Goal: Task Accomplishment & Management: Manage account settings

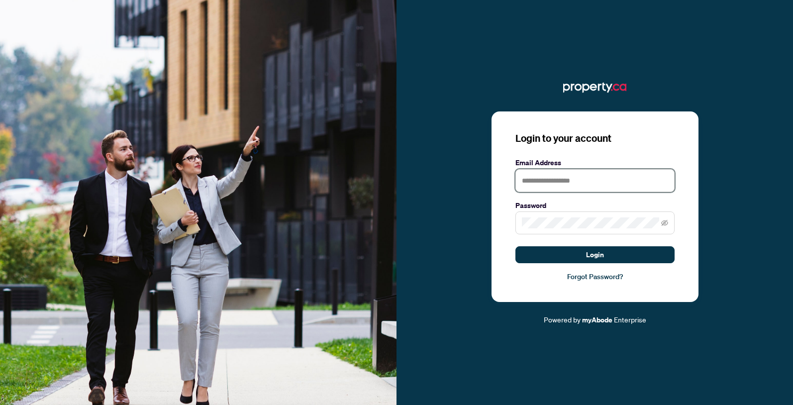
click at [549, 178] on input "text" at bounding box center [595, 180] width 159 height 23
type input "**********"
click at [538, 230] on span at bounding box center [595, 223] width 159 height 23
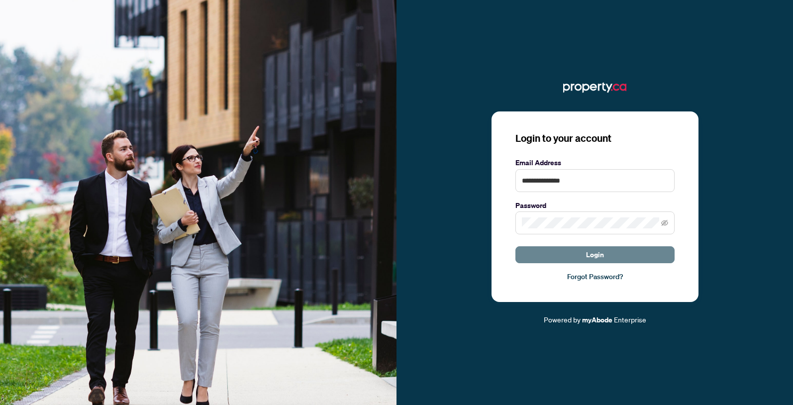
click at [550, 258] on button "Login" at bounding box center [595, 254] width 159 height 17
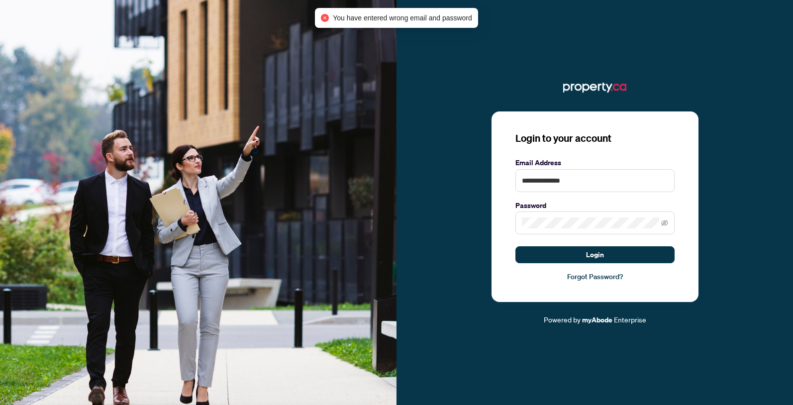
click at [553, 232] on span at bounding box center [595, 223] width 159 height 23
click at [458, 228] on div "**********" at bounding box center [595, 203] width 397 height 246
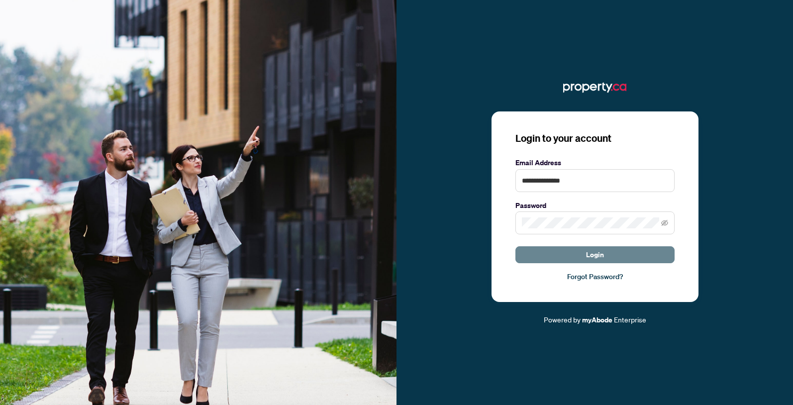
click at [607, 251] on button "Login" at bounding box center [595, 254] width 159 height 17
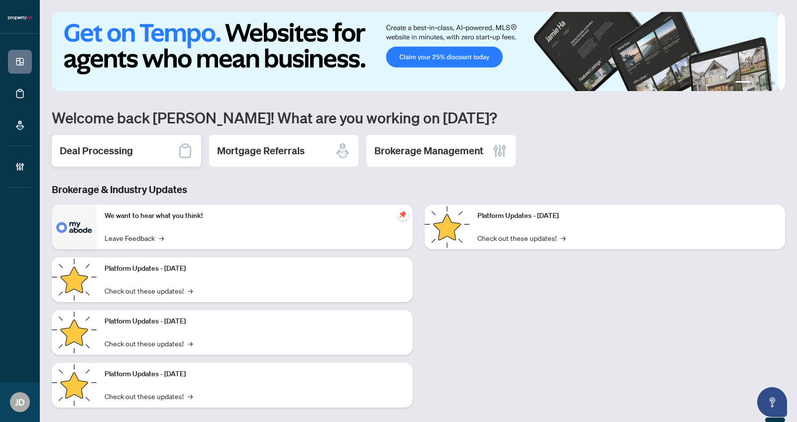
click at [100, 147] on h2 "Deal Processing" at bounding box center [96, 151] width 73 height 14
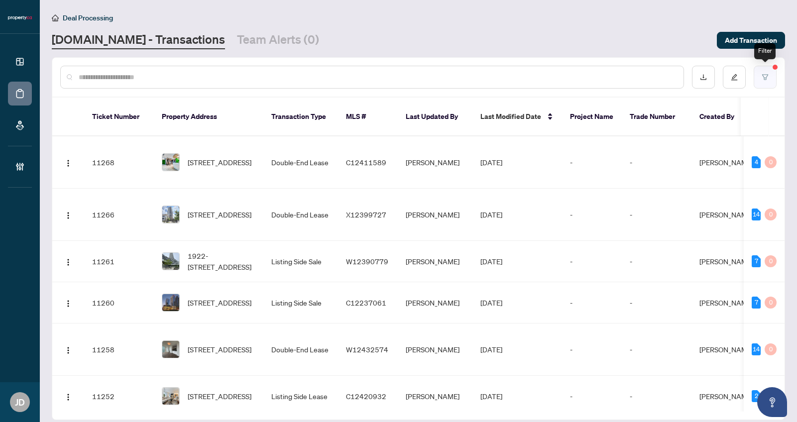
click at [766, 71] on button "button" at bounding box center [765, 77] width 23 height 23
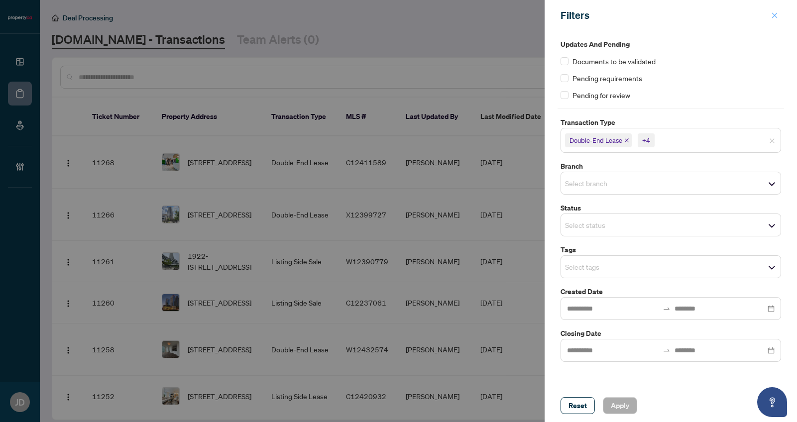
click at [770, 10] on button "button" at bounding box center [774, 15] width 13 height 12
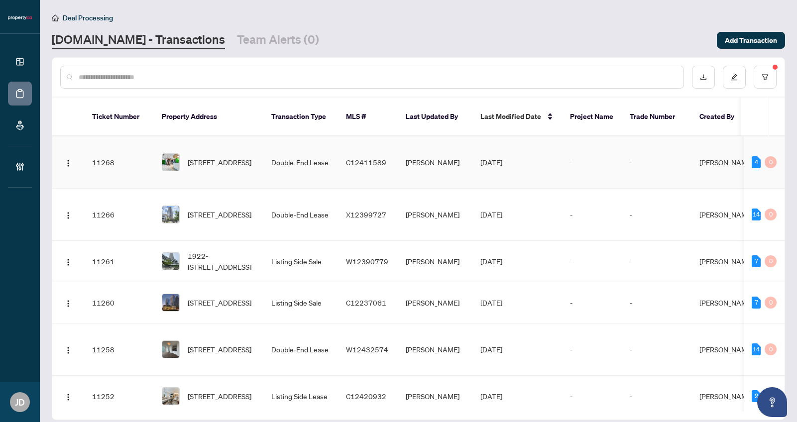
click at [391, 145] on td "C12411589" at bounding box center [368, 162] width 60 height 52
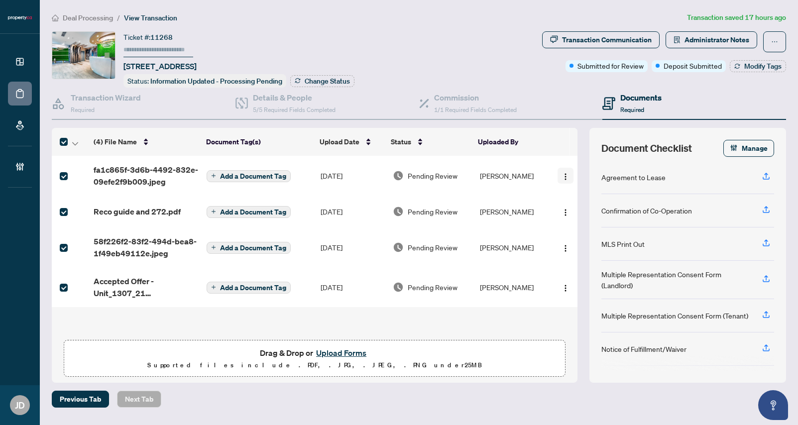
click at [562, 173] on img "button" at bounding box center [566, 177] width 8 height 8
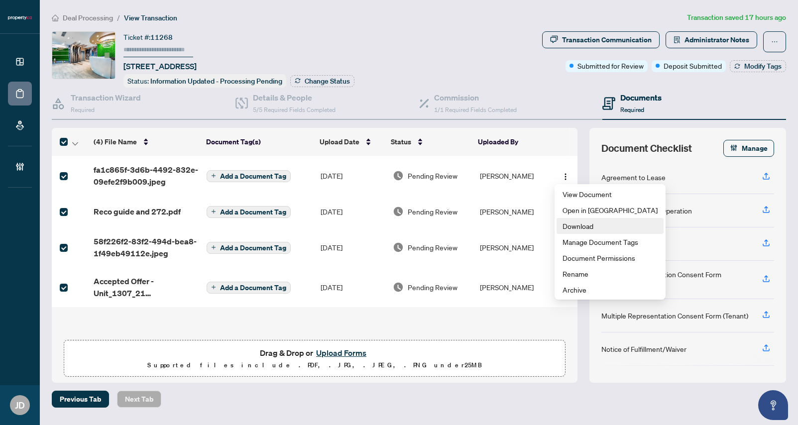
click at [583, 227] on span "Download" at bounding box center [610, 226] width 95 height 11
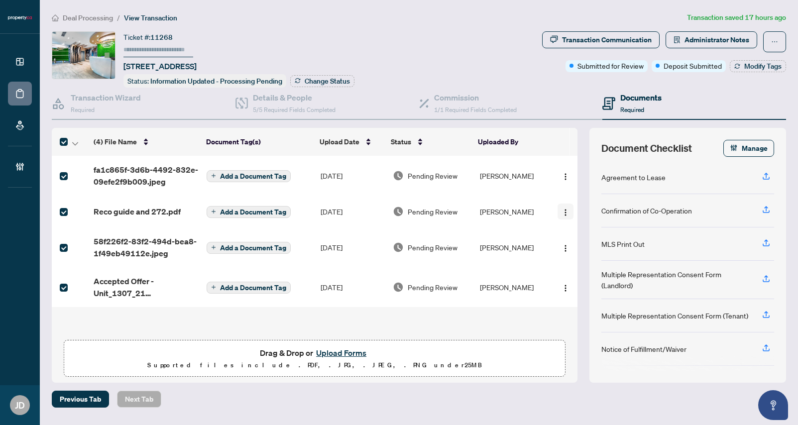
click at [563, 209] on img "button" at bounding box center [566, 213] width 8 height 8
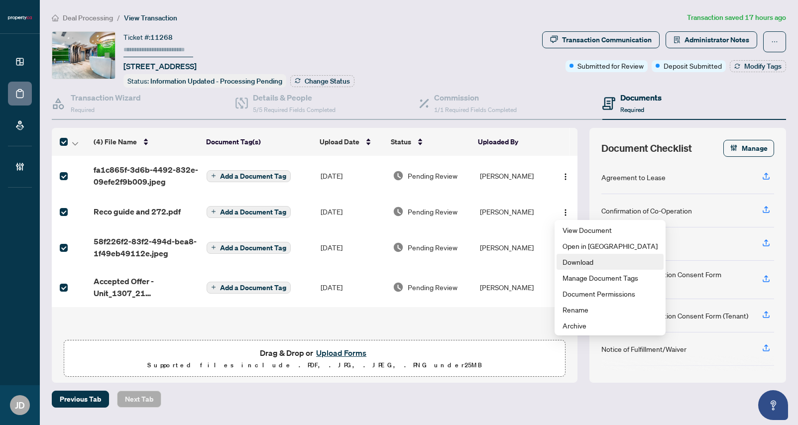
click at [567, 262] on span "Download" at bounding box center [610, 261] width 95 height 11
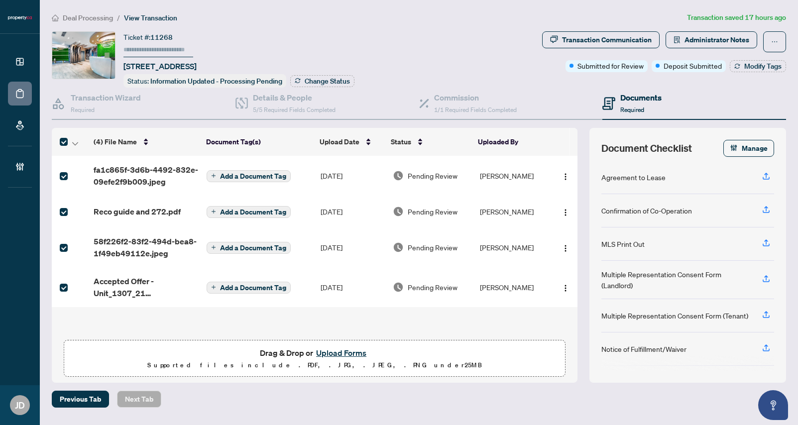
click at [563, 247] on img "button" at bounding box center [566, 248] width 8 height 8
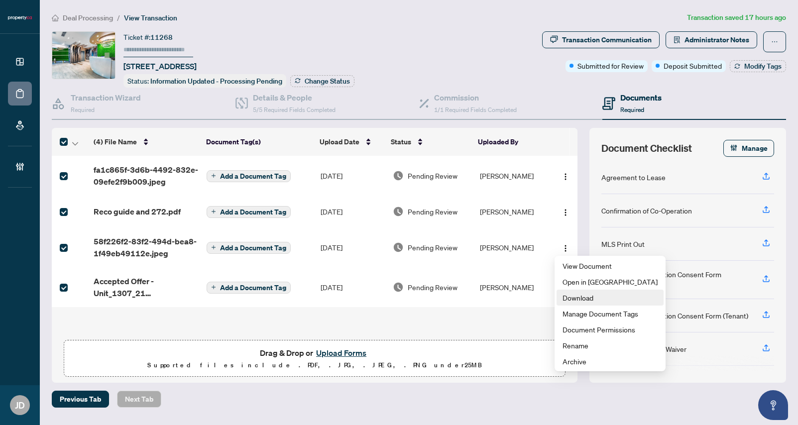
click at [581, 301] on span "Download" at bounding box center [610, 297] width 95 height 11
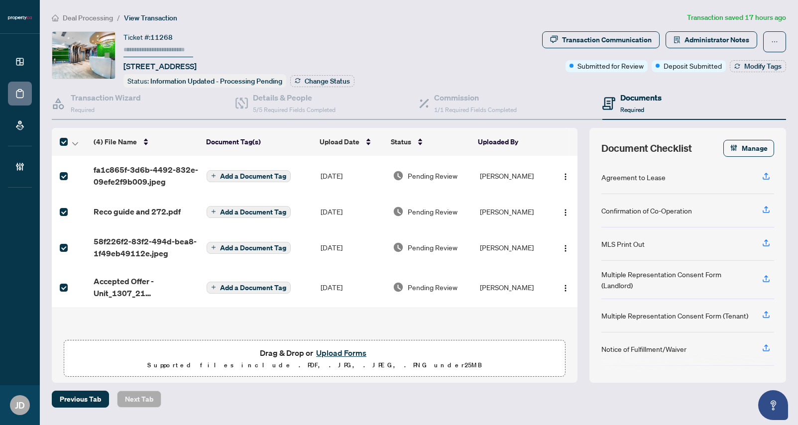
click at [562, 286] on img "button" at bounding box center [566, 288] width 8 height 8
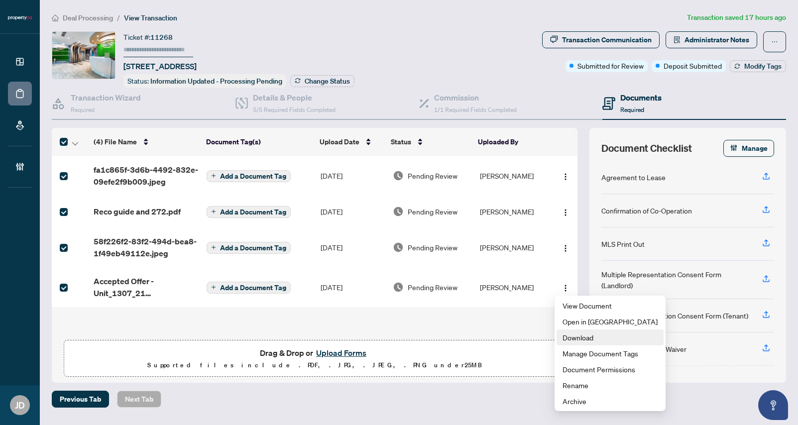
click at [568, 336] on span "Download" at bounding box center [610, 337] width 95 height 11
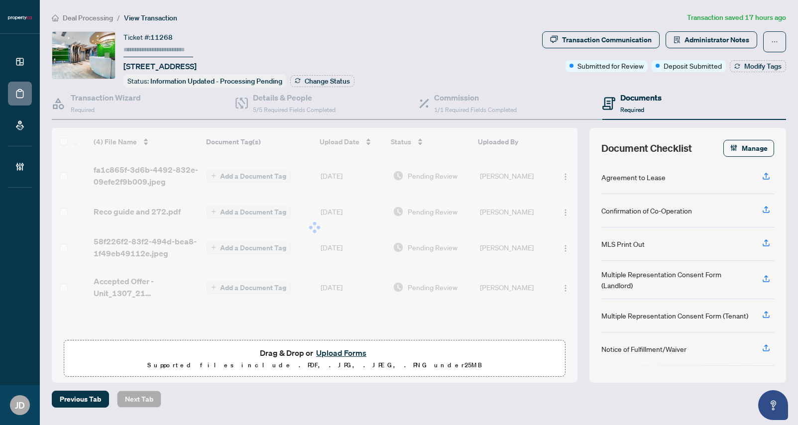
click at [247, 176] on div at bounding box center [315, 227] width 526 height 199
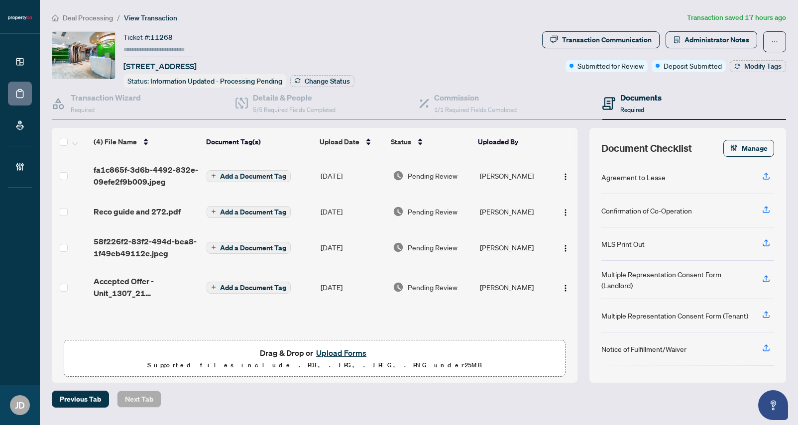
click at [241, 179] on button "Add a Document Tag" at bounding box center [249, 176] width 84 height 12
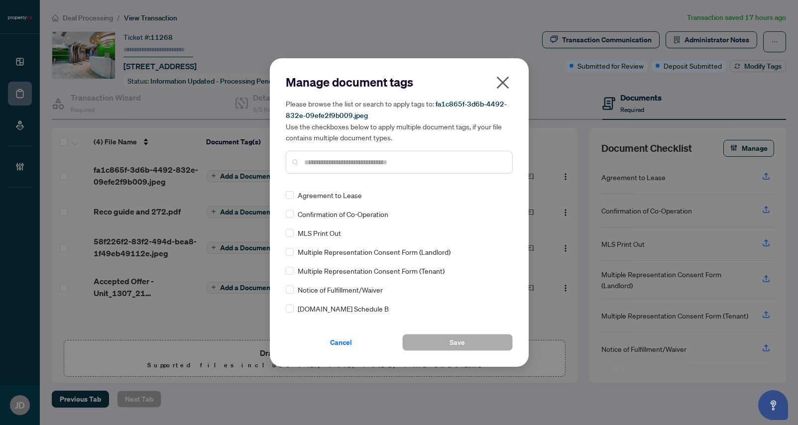
click at [320, 175] on div "Manage document tags Please browse the list or search to apply tags to: fa1c865…" at bounding box center [399, 128] width 227 height 108
click at [326, 171] on div at bounding box center [399, 162] width 227 height 23
drag, startPoint x: 326, startPoint y: 171, endPoint x: 328, endPoint y: 161, distance: 10.3
click at [327, 164] on div at bounding box center [399, 162] width 227 height 23
click at [328, 161] on input "text" at bounding box center [404, 162] width 200 height 11
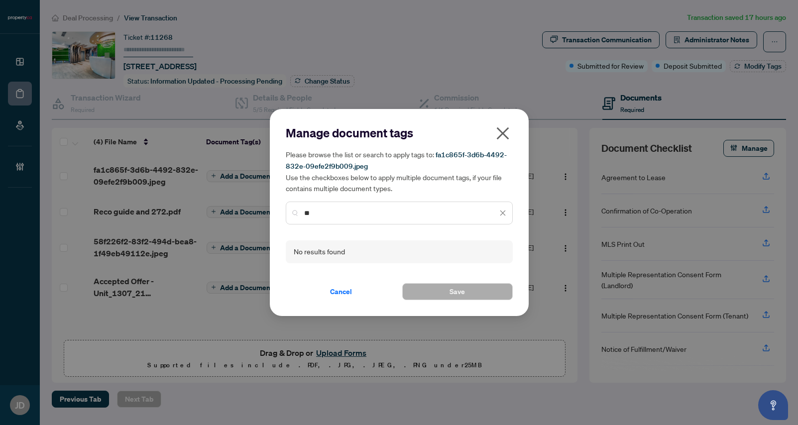
type input "*"
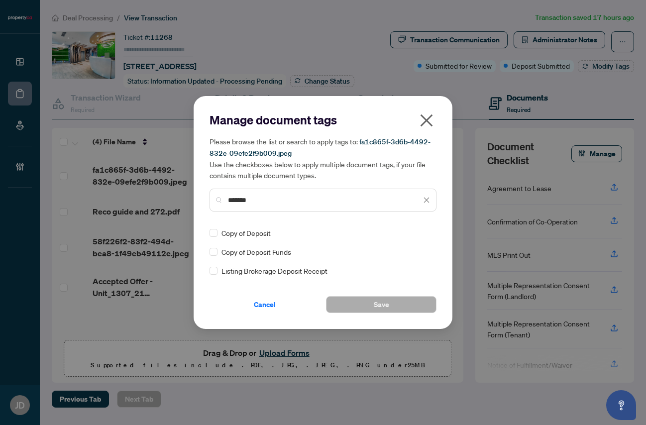
type input "*******"
click at [349, 302] on button "Save" at bounding box center [381, 304] width 111 height 17
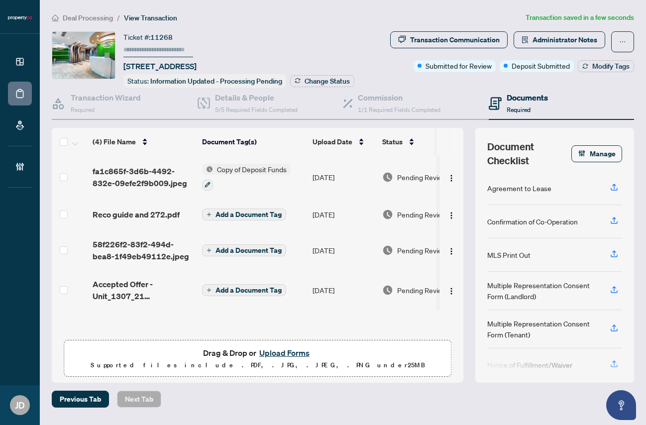
click at [274, 287] on span "Add a Document Tag" at bounding box center [249, 290] width 66 height 7
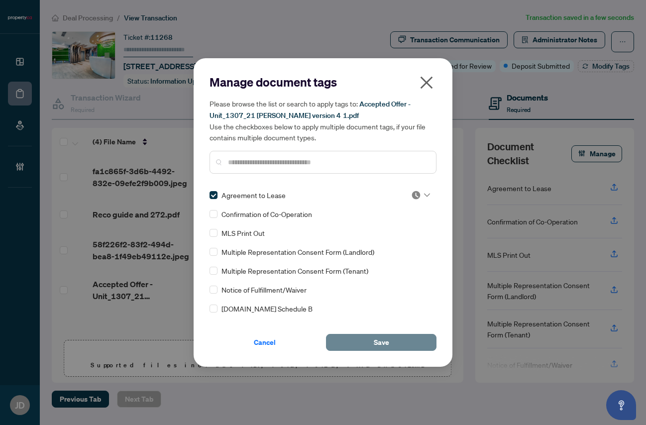
click at [400, 340] on button "Save" at bounding box center [381, 342] width 111 height 17
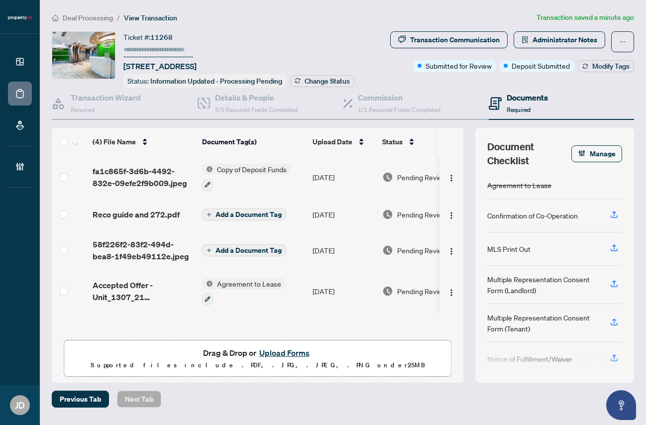
click at [240, 214] on span "Add a Document Tag" at bounding box center [249, 214] width 66 height 7
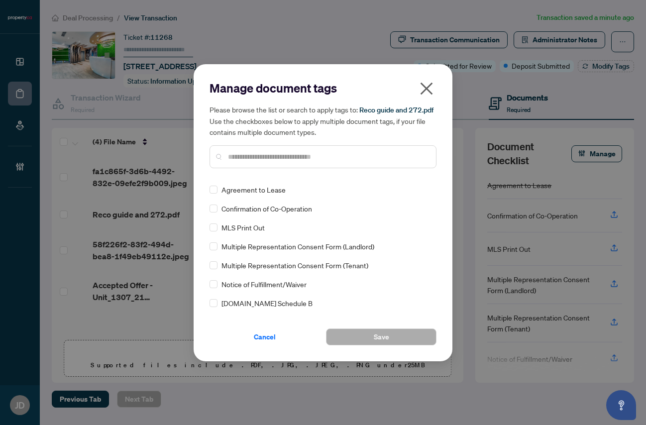
click at [299, 153] on input "text" at bounding box center [328, 156] width 200 height 11
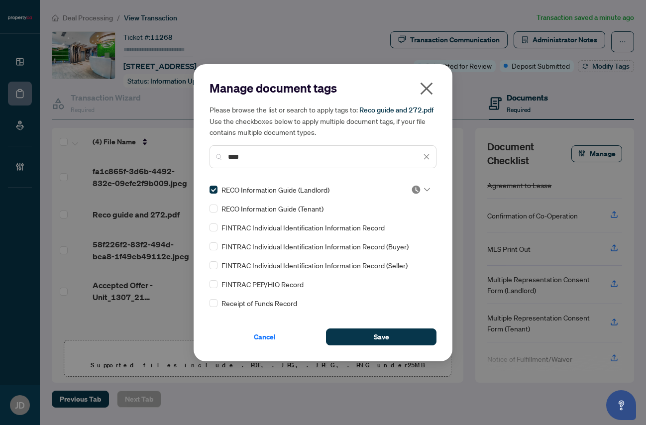
click at [251, 152] on input "****" at bounding box center [324, 156] width 193 height 11
drag, startPoint x: 240, startPoint y: 155, endPoint x: 207, endPoint y: 153, distance: 33.9
click at [211, 156] on div "****" at bounding box center [323, 156] width 227 height 23
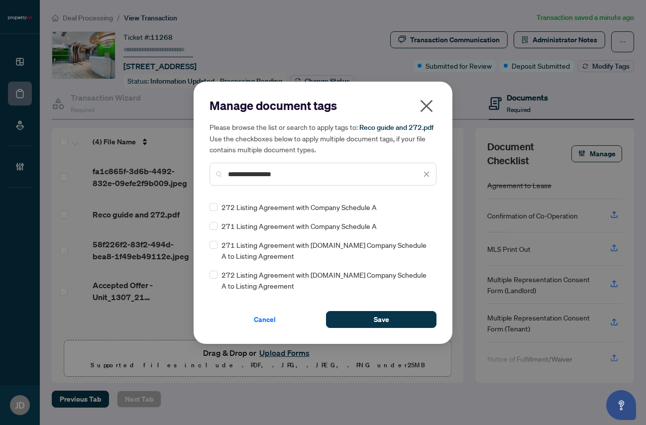
type input "**********"
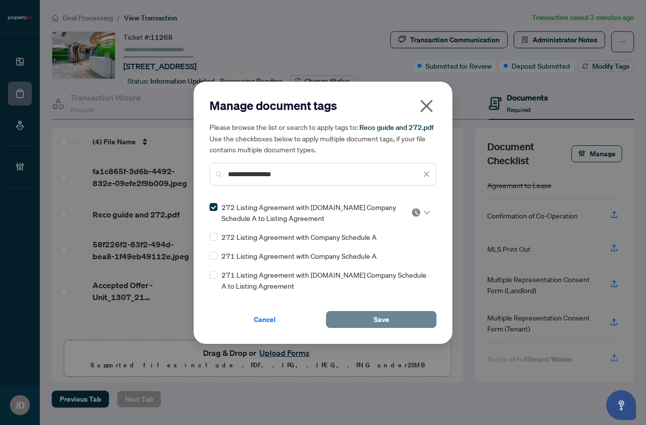
click at [389, 317] on button "Save" at bounding box center [381, 319] width 111 height 17
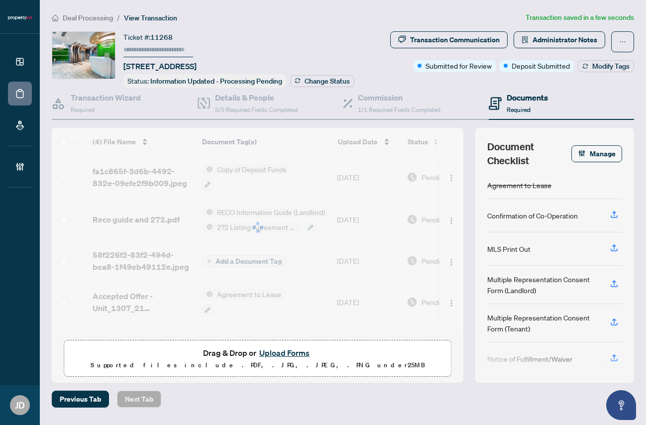
click at [255, 260] on div at bounding box center [258, 227] width 412 height 199
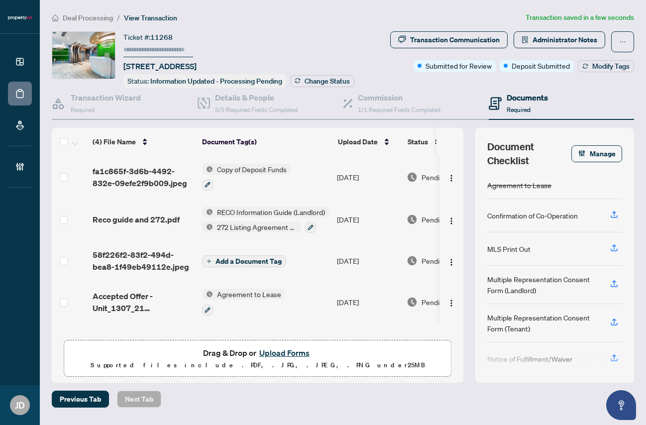
click at [252, 259] on span "Add a Document Tag" at bounding box center [249, 261] width 66 height 7
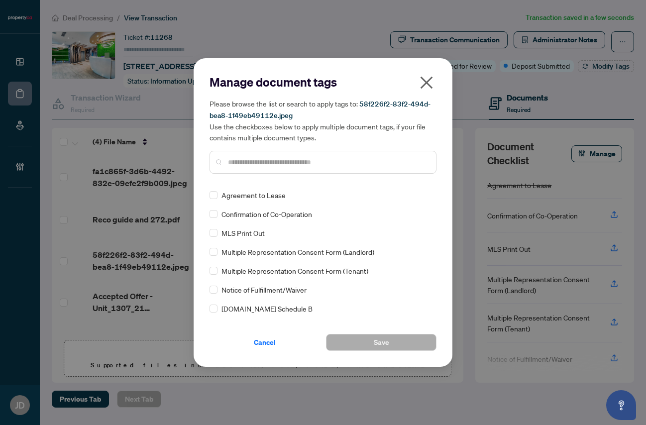
click at [329, 163] on input "text" at bounding box center [328, 162] width 200 height 11
type input "*"
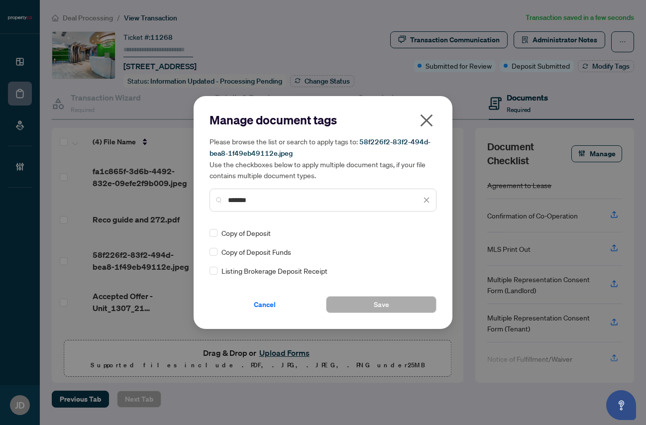
type input "*******"
click at [375, 304] on span "Save" at bounding box center [381, 305] width 15 height 16
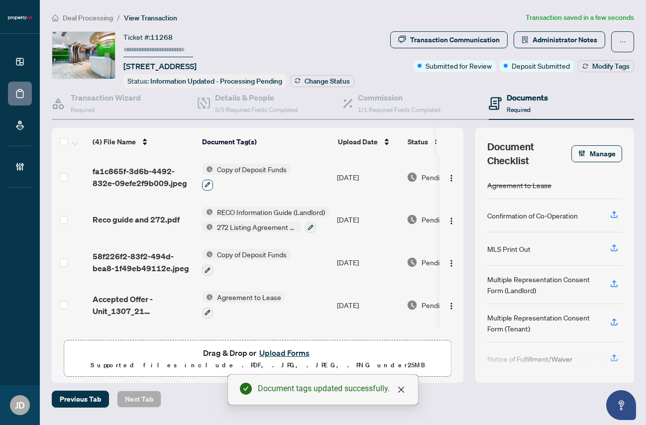
click at [208, 182] on icon "button" at bounding box center [207, 184] width 5 height 5
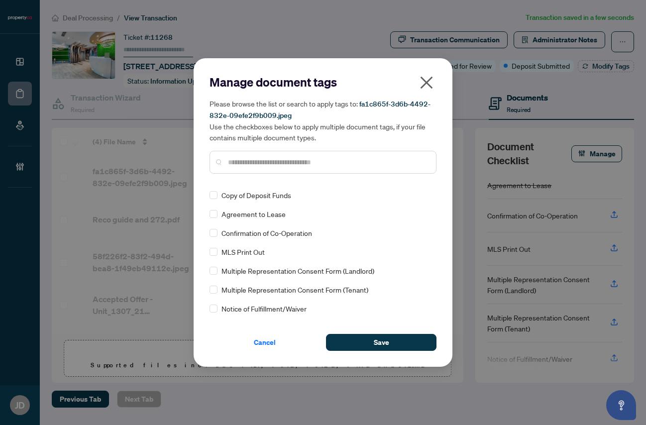
click at [247, 160] on input "text" at bounding box center [328, 162] width 200 height 11
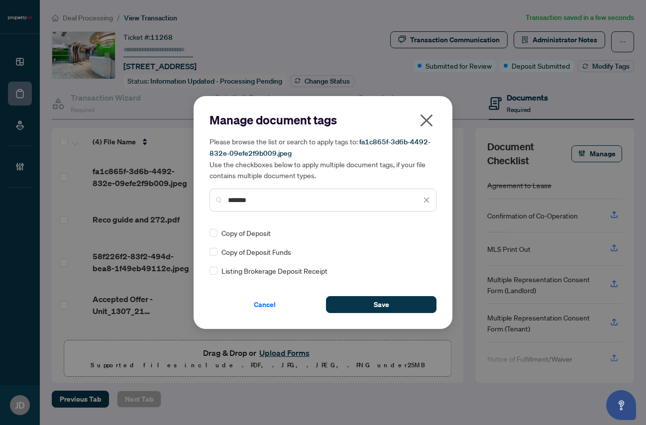
type input "*******"
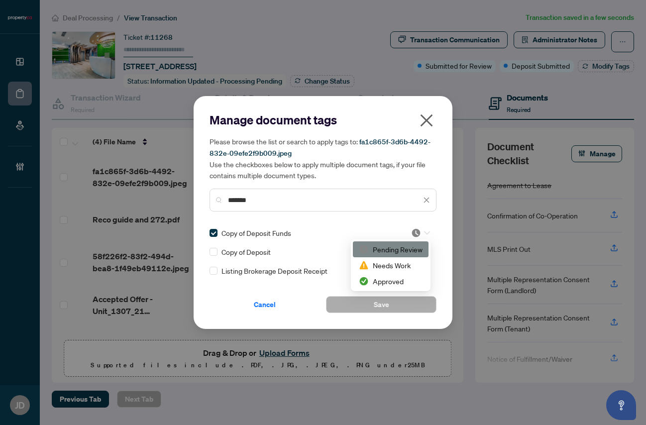
click at [428, 231] on icon at bounding box center [427, 233] width 6 height 4
click at [269, 234] on span "Copy of Deposit Funds" at bounding box center [257, 232] width 70 height 11
click at [426, 119] on icon "close" at bounding box center [427, 121] width 16 height 16
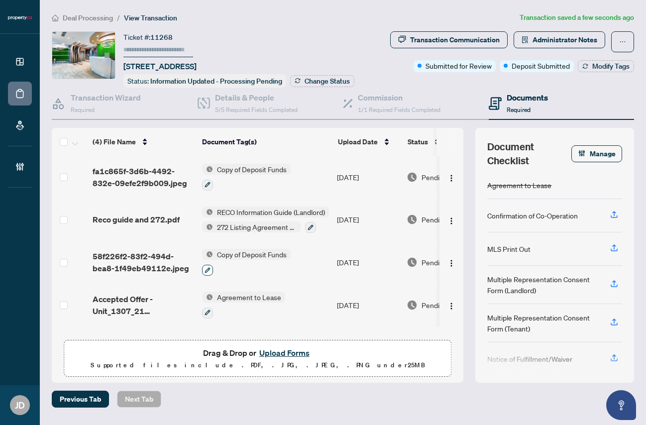
click at [207, 271] on icon "button" at bounding box center [208, 270] width 6 height 6
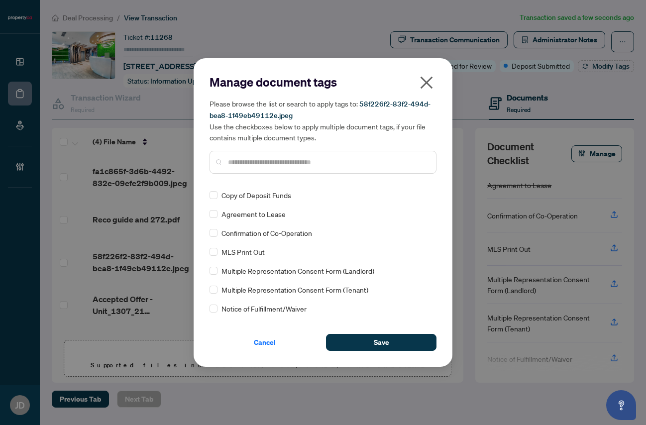
drag, startPoint x: 409, startPoint y: 344, endPoint x: 373, endPoint y: 319, distance: 44.0
click at [409, 344] on button "Save" at bounding box center [381, 342] width 111 height 17
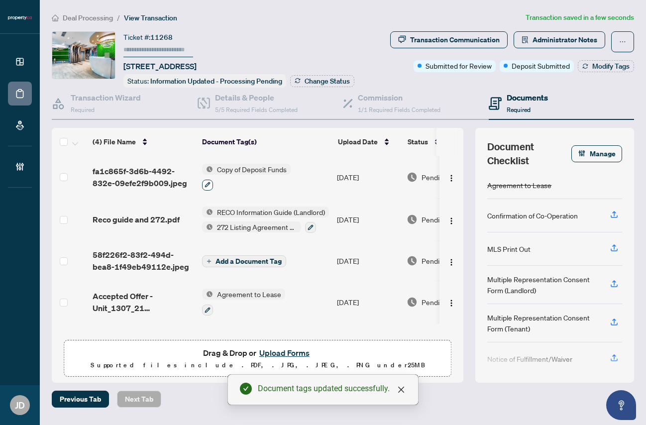
click at [212, 184] on button "button" at bounding box center [207, 185] width 11 height 11
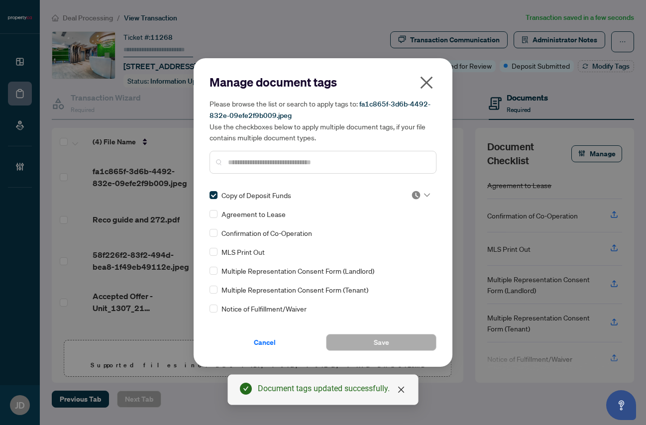
click at [430, 76] on icon "close" at bounding box center [427, 83] width 16 height 16
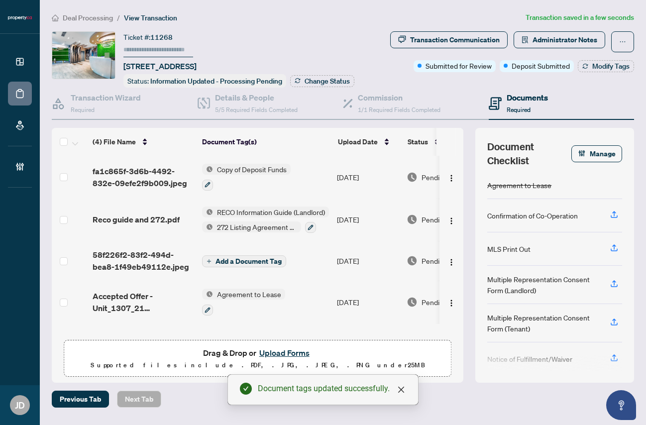
click at [252, 251] on td "Add a Document Tag" at bounding box center [265, 261] width 135 height 40
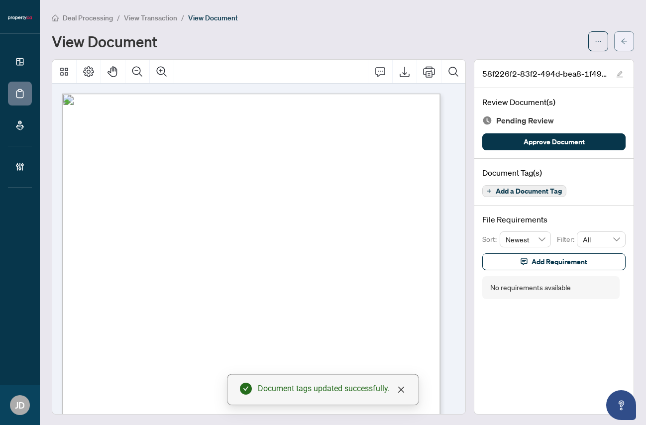
click at [626, 42] on button "button" at bounding box center [624, 41] width 20 height 20
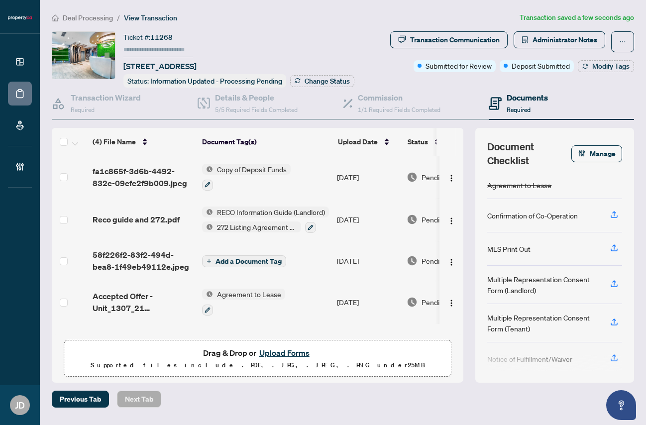
click at [270, 260] on span "Add a Document Tag" at bounding box center [249, 261] width 66 height 7
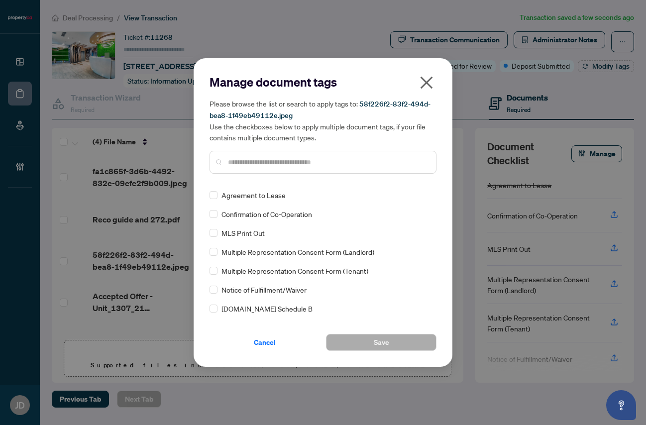
click at [286, 166] on input "text" at bounding box center [328, 162] width 200 height 11
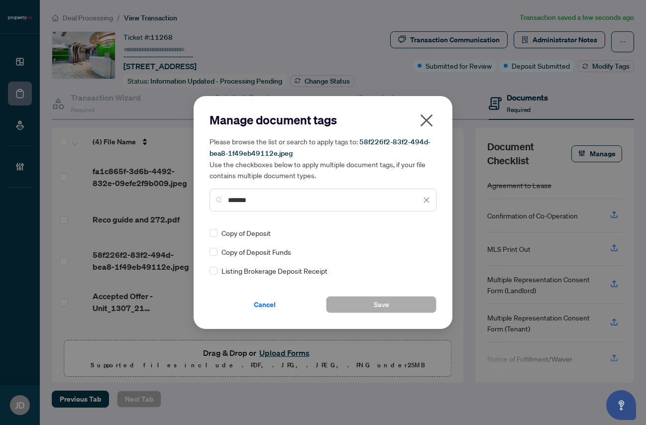
type input "*******"
click at [218, 253] on div "Copy of Deposit Funds" at bounding box center [320, 251] width 221 height 11
click at [396, 314] on div "Manage document tags Please browse the list or search to apply tags to: 58f226f…" at bounding box center [323, 212] width 259 height 233
click at [401, 307] on button "Save" at bounding box center [381, 304] width 111 height 17
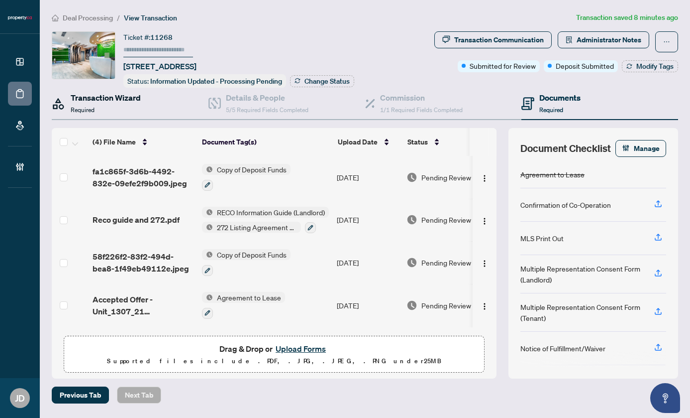
click at [99, 94] on h4 "Transaction Wizard" at bounding box center [106, 98] width 70 height 12
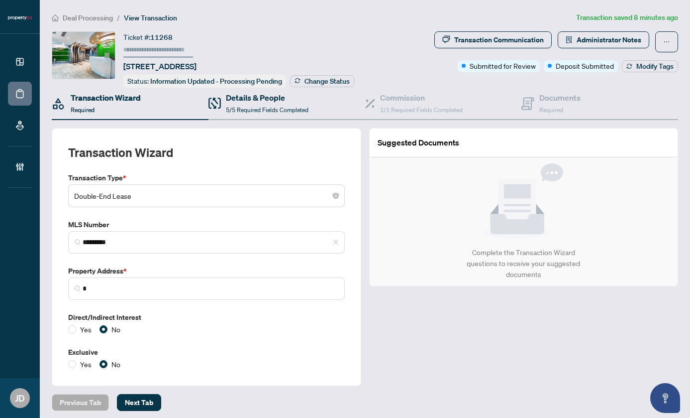
type input "**********"
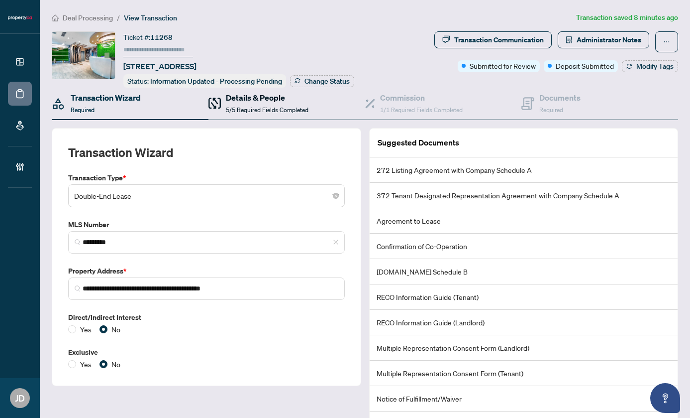
click at [234, 103] on div "Details & People 5/5 Required Fields Completed" at bounding box center [267, 103] width 83 height 23
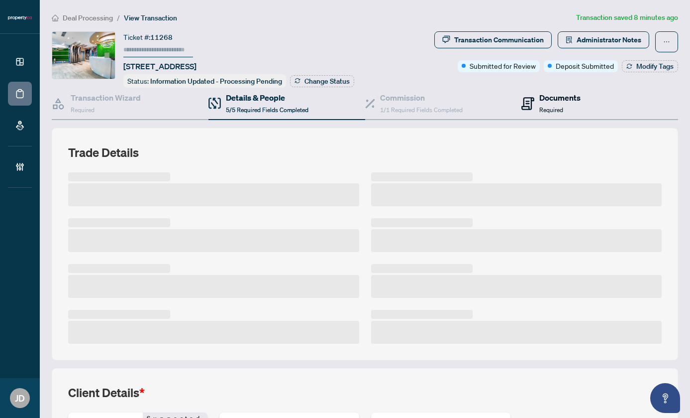
click at [550, 106] on span "Required" at bounding box center [552, 109] width 24 height 7
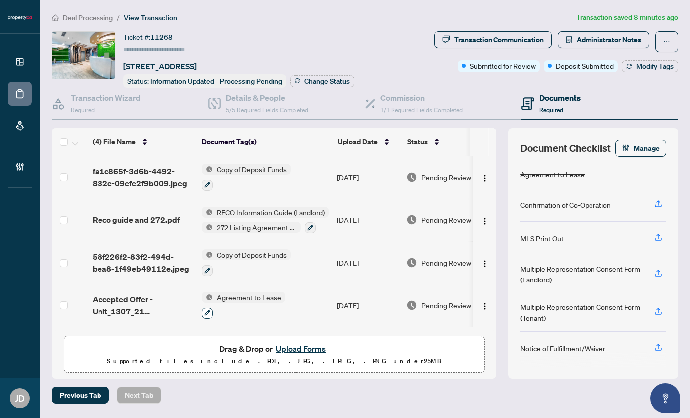
click at [206, 310] on icon "button" at bounding box center [208, 313] width 6 height 6
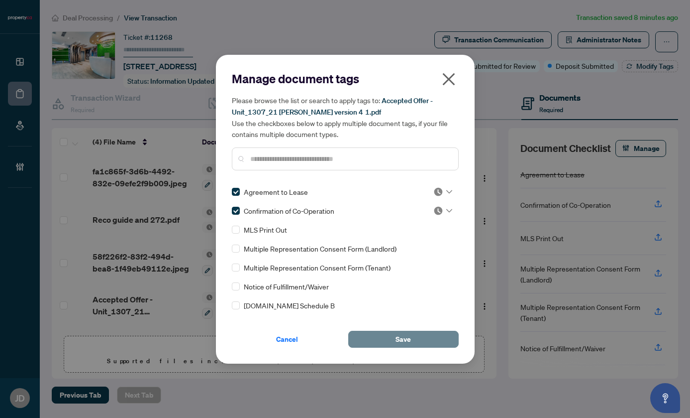
click at [394, 340] on button "Save" at bounding box center [403, 339] width 111 height 17
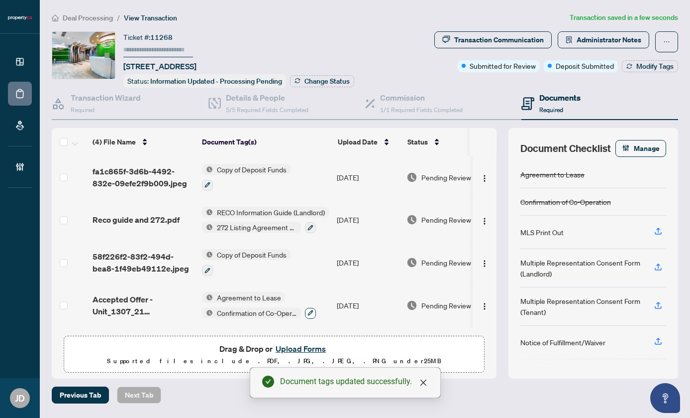
click at [311, 310] on icon "button" at bounding box center [311, 313] width 6 height 6
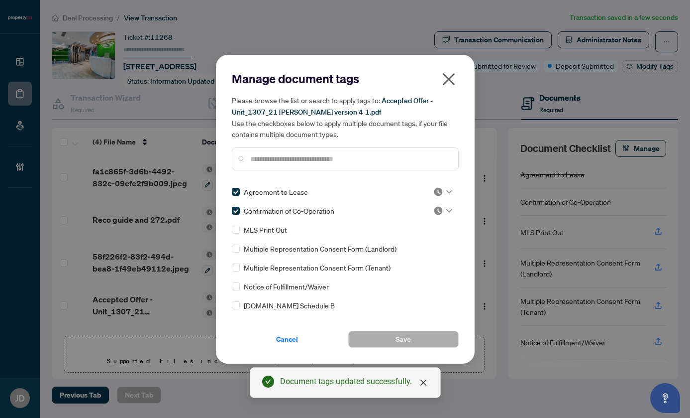
click at [318, 160] on input "text" at bounding box center [350, 158] width 200 height 11
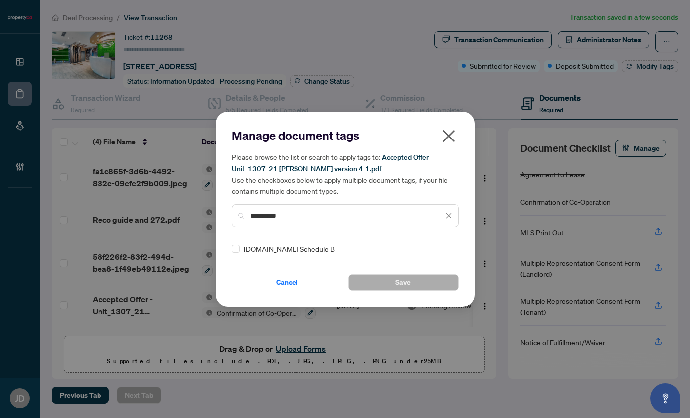
type input "**********"
click at [380, 277] on button "Save" at bounding box center [403, 282] width 111 height 17
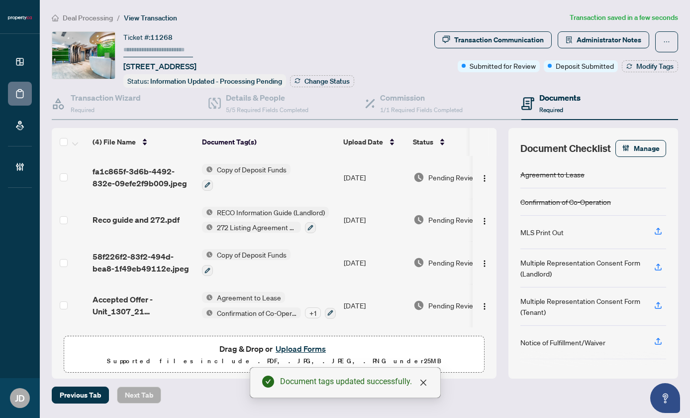
click at [309, 309] on div "+ 1" at bounding box center [313, 312] width 16 height 11
click at [328, 310] on icon "button" at bounding box center [331, 313] width 6 height 6
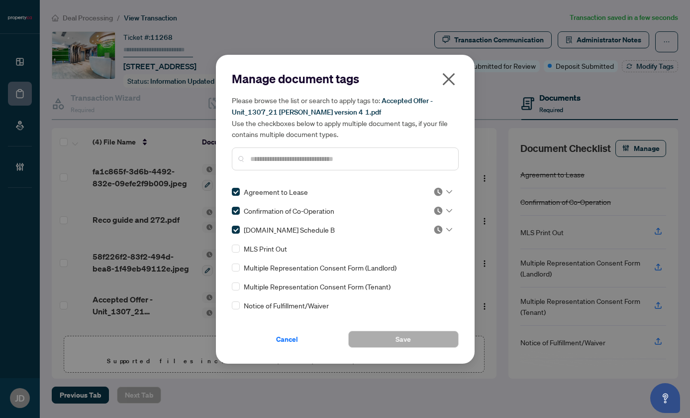
drag, startPoint x: 333, startPoint y: 208, endPoint x: 344, endPoint y: 175, distance: 34.2
click at [335, 205] on span "Confirmation of Co-Operation" at bounding box center [289, 210] width 91 height 11
click at [346, 156] on input "text" at bounding box center [350, 158] width 200 height 11
click at [340, 159] on input "text" at bounding box center [350, 158] width 200 height 11
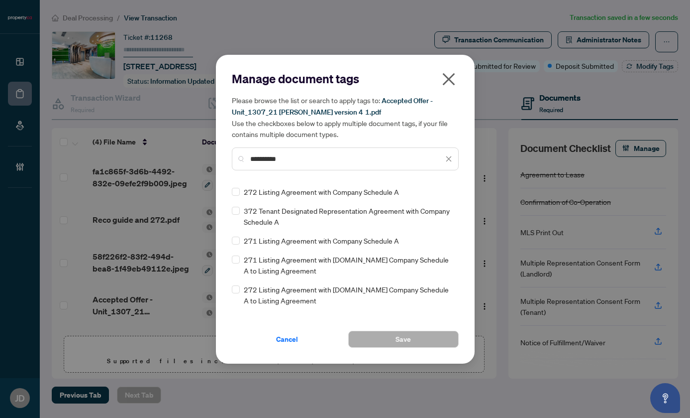
scroll to position [25, 0]
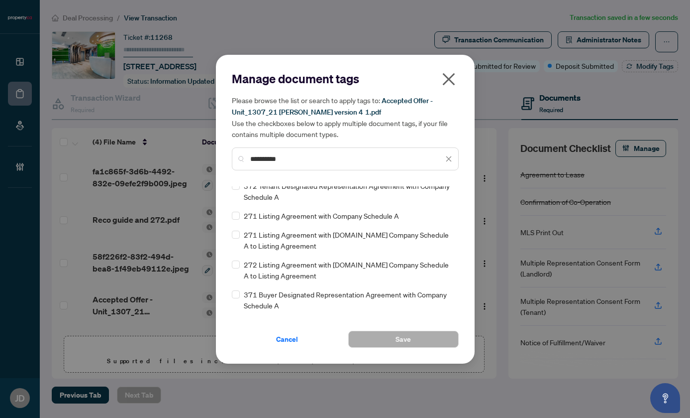
click at [268, 161] on input "**********" at bounding box center [346, 158] width 193 height 11
click at [274, 157] on input "**********" at bounding box center [346, 158] width 193 height 11
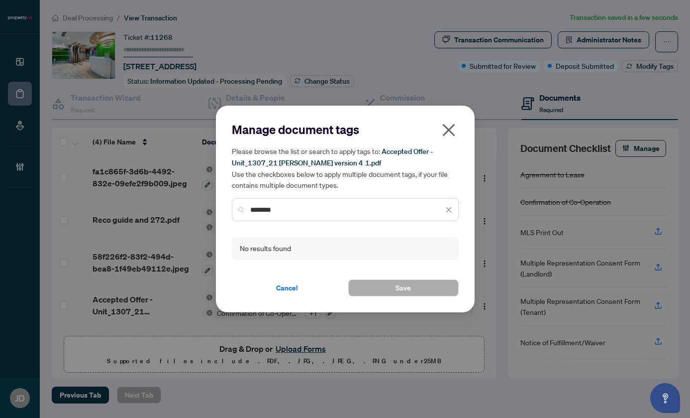
drag, startPoint x: 290, startPoint y: 213, endPoint x: 233, endPoint y: 211, distance: 57.3
click at [233, 211] on div "********" at bounding box center [345, 209] width 227 height 23
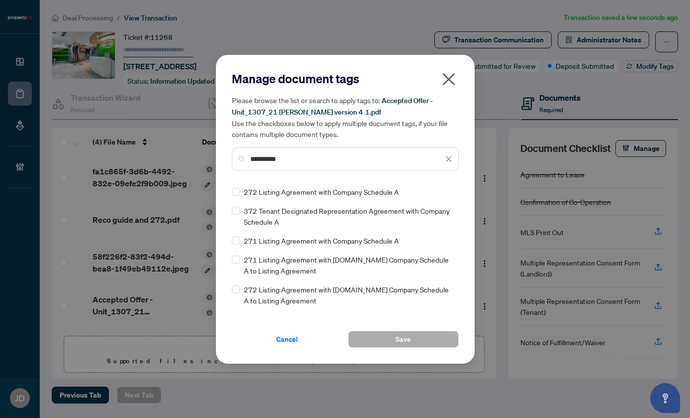
type input "**********"
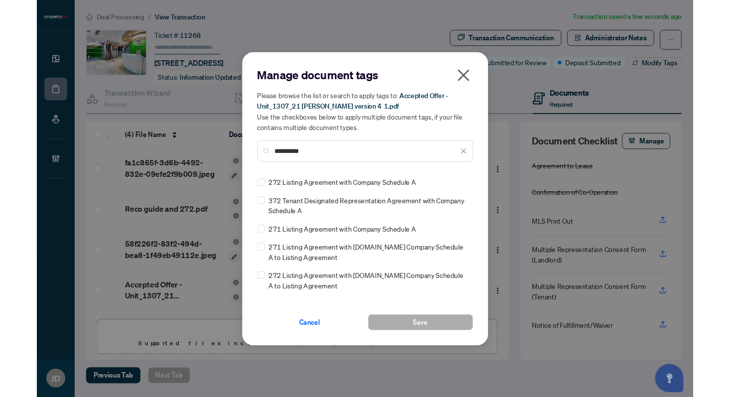
scroll to position [25, 0]
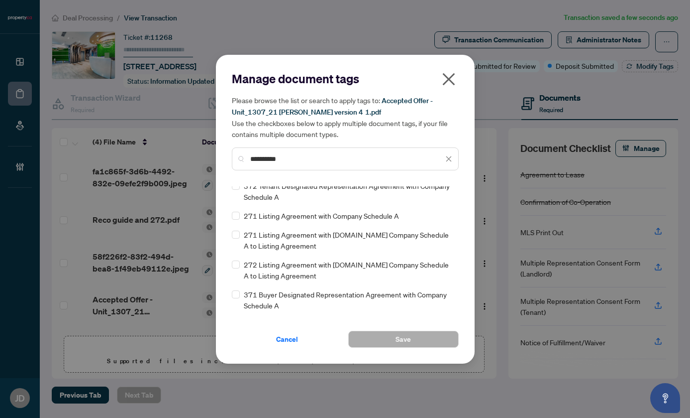
click at [457, 78] on button "button" at bounding box center [449, 81] width 20 height 21
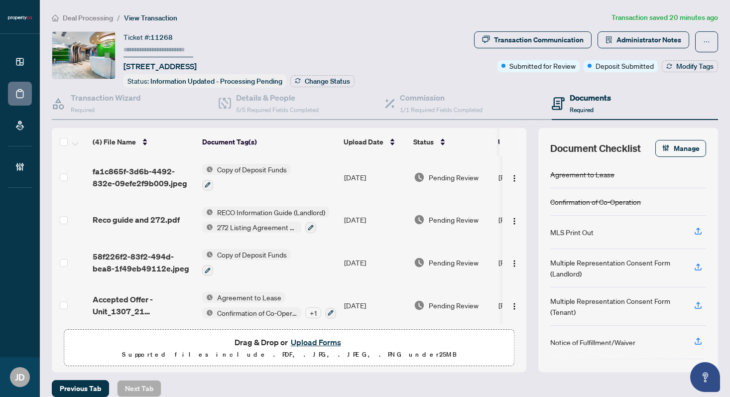
scroll to position [5, 0]
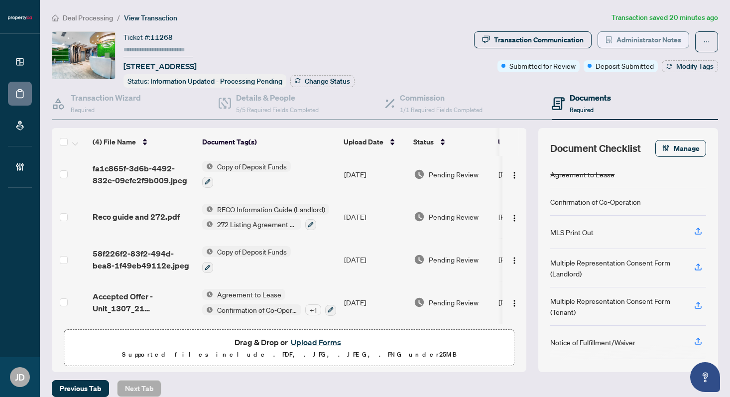
click at [653, 37] on span "Administrator Notes" at bounding box center [648, 40] width 65 height 16
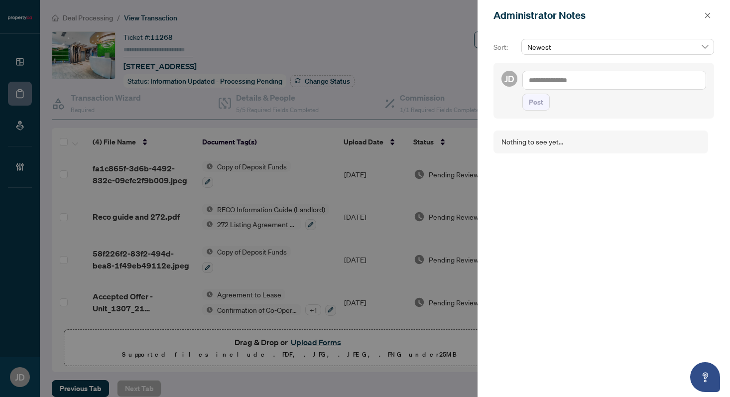
click at [544, 80] on textarea at bounding box center [614, 80] width 184 height 19
click at [641, 79] on textarea "**********" at bounding box center [612, 85] width 181 height 29
click at [591, 90] on textarea "**********" at bounding box center [612, 85] width 181 height 29
type textarea "**********"
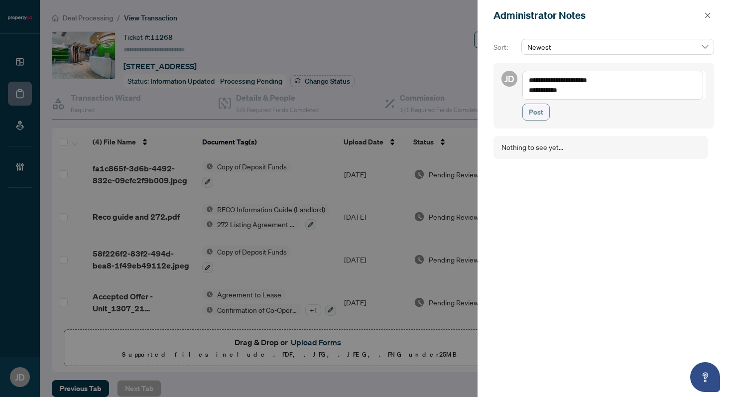
click at [538, 111] on span "Post" at bounding box center [536, 112] width 14 height 16
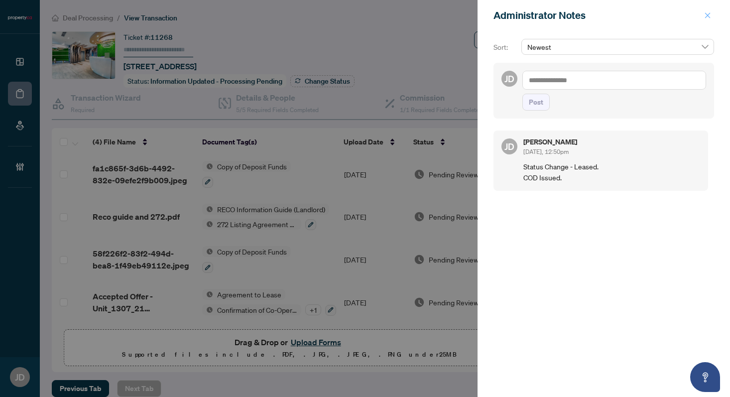
click at [705, 13] on icon "close" at bounding box center [707, 14] width 5 height 5
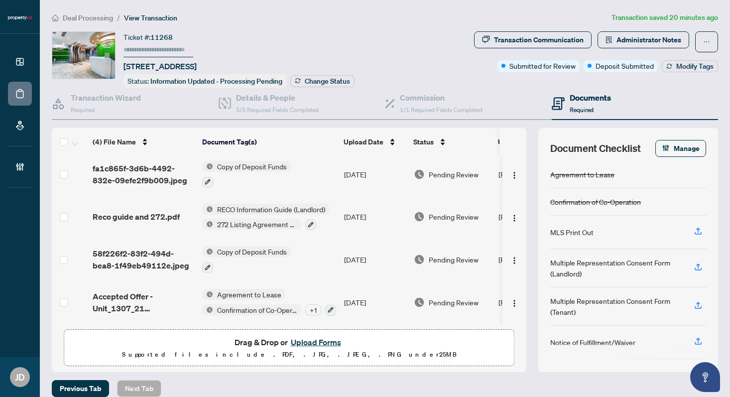
click at [640, 88] on div "Documents Required" at bounding box center [635, 104] width 167 height 32
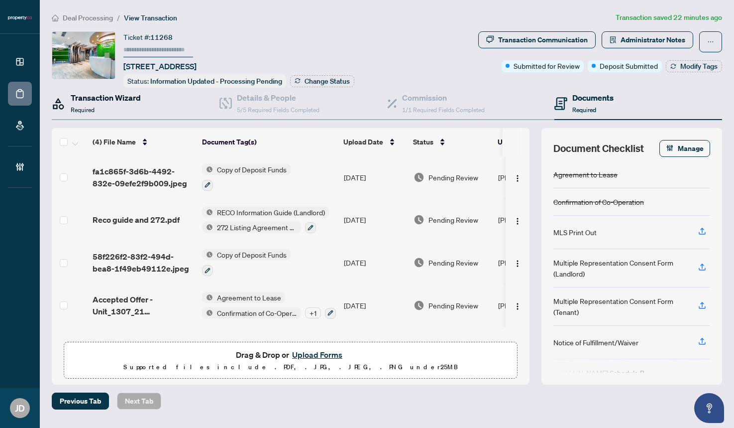
click at [90, 103] on div "Transaction Wizard Required" at bounding box center [106, 103] width 70 height 23
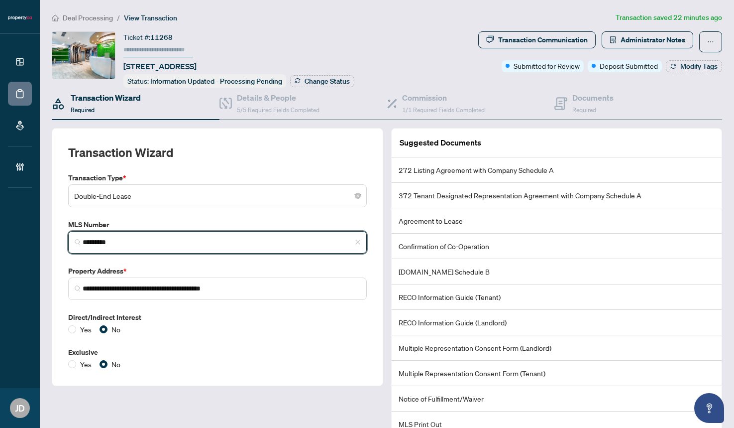
drag, startPoint x: 124, startPoint y: 239, endPoint x: 71, endPoint y: 238, distance: 53.3
click at [71, 238] on span "*********" at bounding box center [217, 242] width 299 height 22
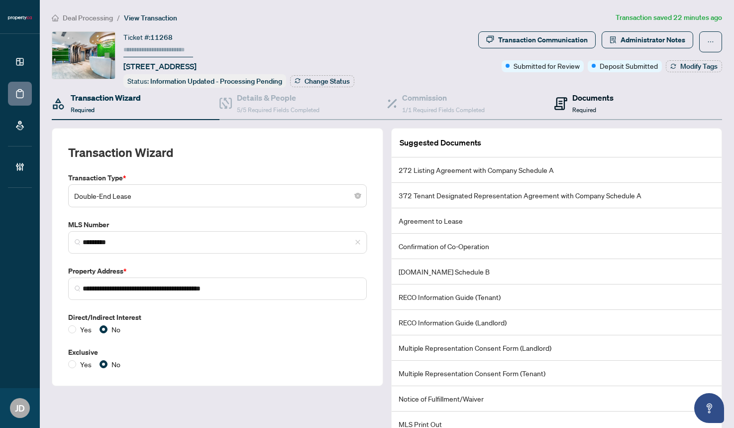
click at [586, 94] on h4 "Documents" at bounding box center [592, 98] width 41 height 12
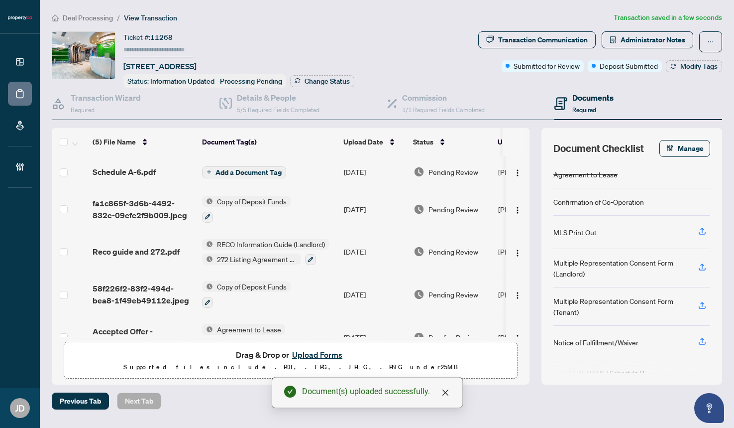
click at [270, 174] on span "Add a Document Tag" at bounding box center [249, 172] width 66 height 7
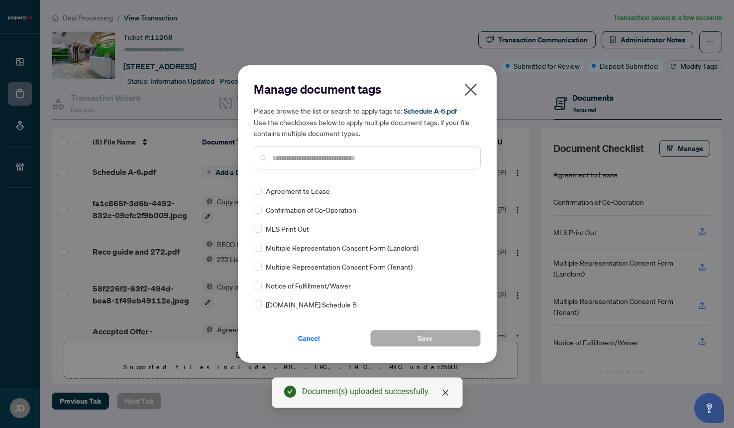
click at [313, 170] on div "Manage document tags Please browse the list or search to apply tags to: Schedul…" at bounding box center [367, 129] width 227 height 96
click at [326, 164] on div at bounding box center [367, 157] width 227 height 23
click at [328, 161] on input "text" at bounding box center [372, 157] width 200 height 11
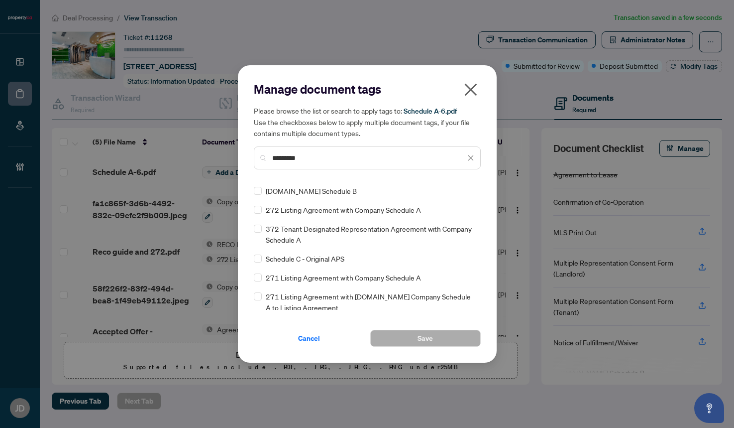
drag, startPoint x: 312, startPoint y: 153, endPoint x: 258, endPoint y: 158, distance: 54.0
click at [255, 158] on div "********" at bounding box center [367, 157] width 227 height 23
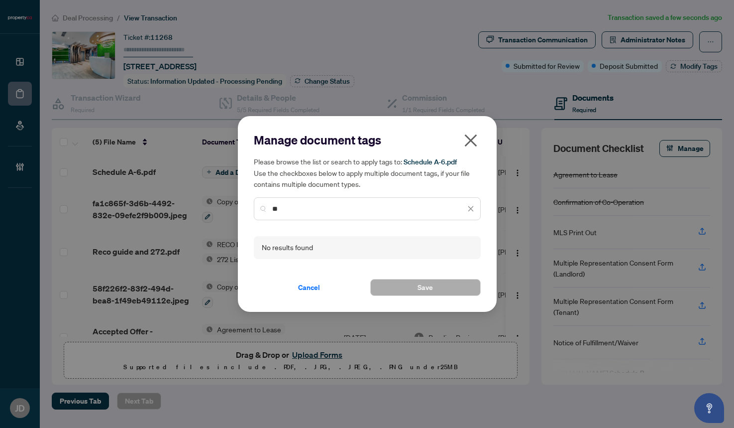
type input "*"
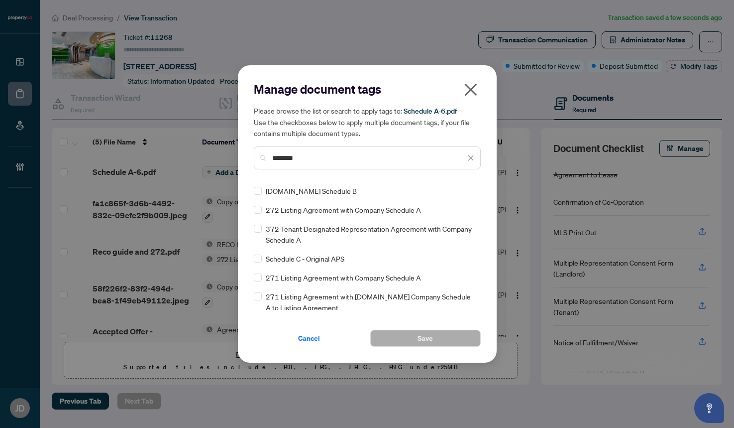
type input "********"
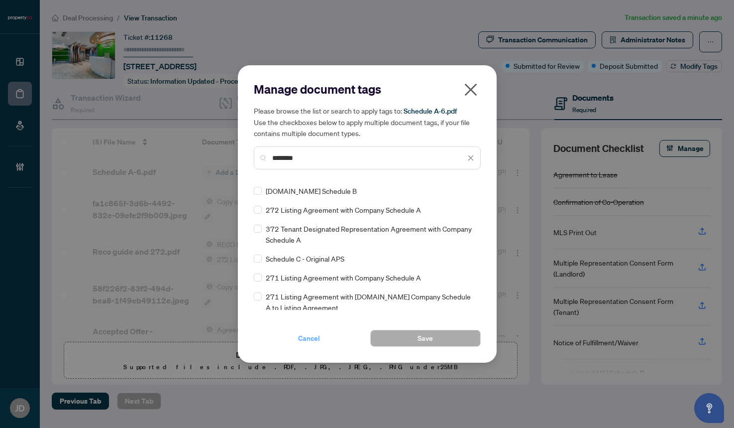
click at [310, 341] on span "Cancel" at bounding box center [309, 338] width 22 height 16
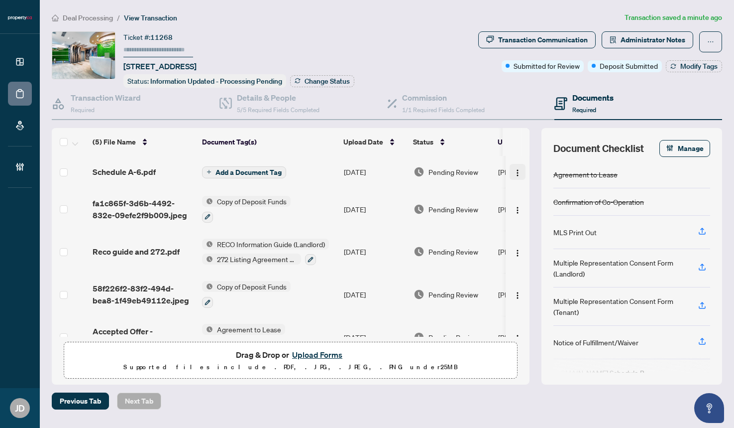
click at [514, 169] on img "button" at bounding box center [518, 173] width 8 height 8
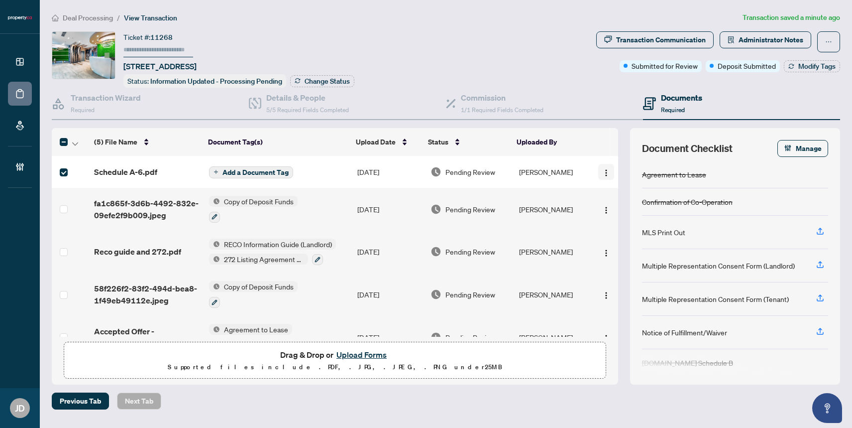
click at [602, 169] on img "button" at bounding box center [606, 173] width 8 height 8
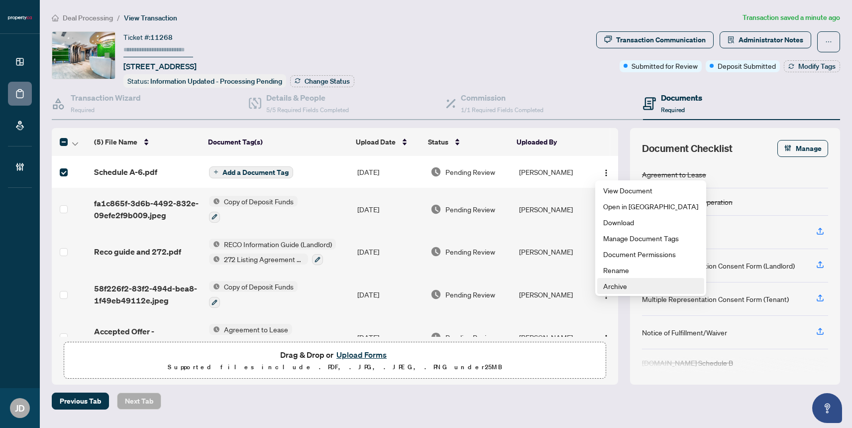
click at [613, 289] on span "Archive" at bounding box center [650, 285] width 95 height 11
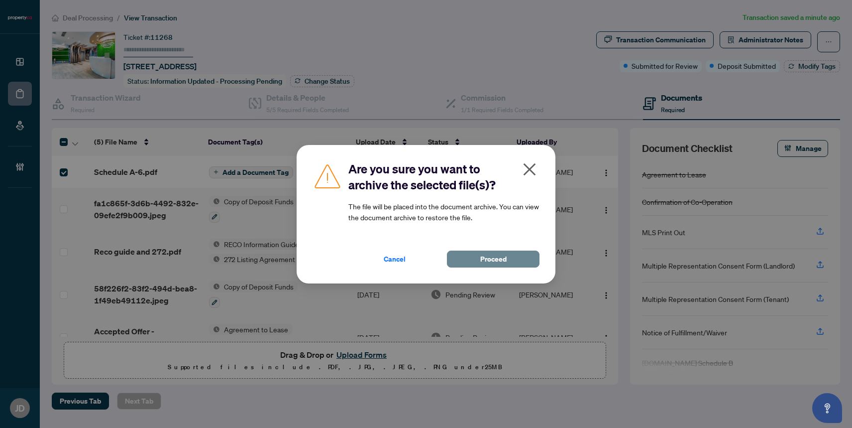
click at [478, 257] on button "Proceed" at bounding box center [493, 258] width 93 height 17
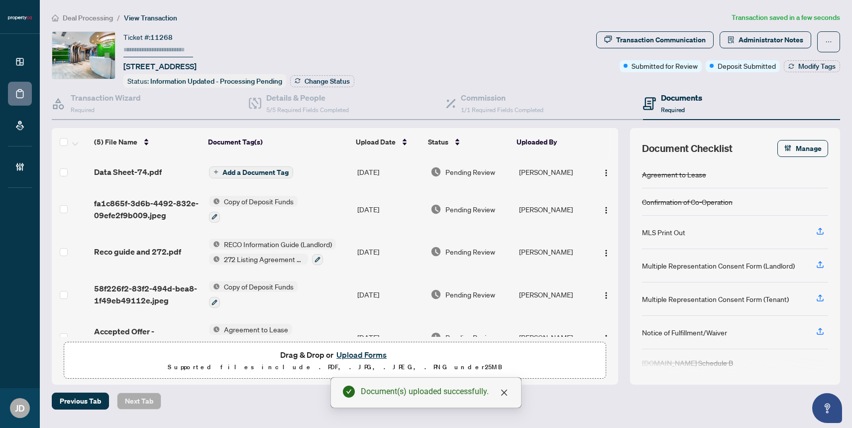
click at [268, 171] on span "Add a Document Tag" at bounding box center [256, 172] width 66 height 7
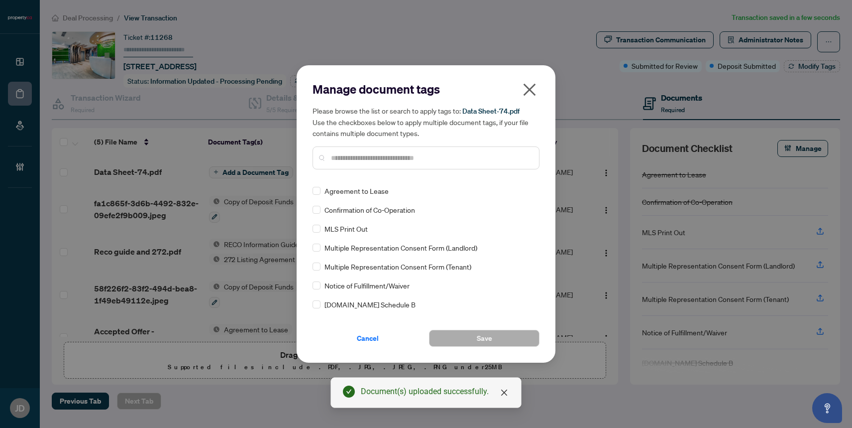
click at [370, 175] on div "Manage document tags Please browse the list or search to apply tags to: Data Sh…" at bounding box center [426, 129] width 227 height 96
click at [382, 162] on input "text" at bounding box center [431, 157] width 200 height 11
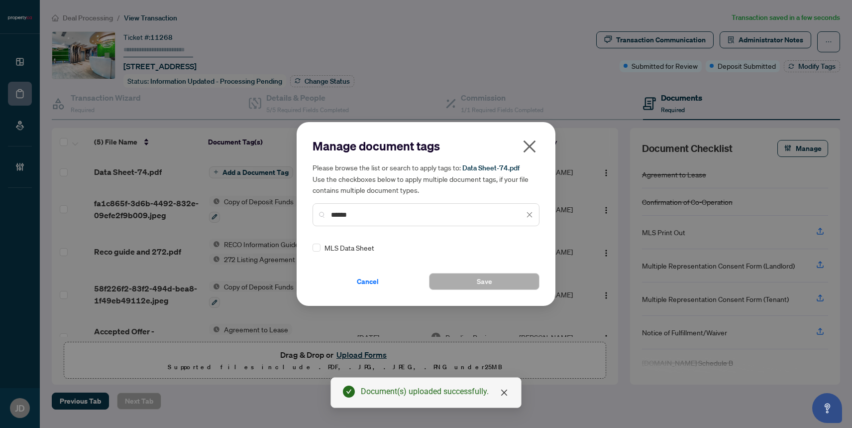
type input "******"
click at [468, 281] on button "Save" at bounding box center [484, 281] width 111 height 17
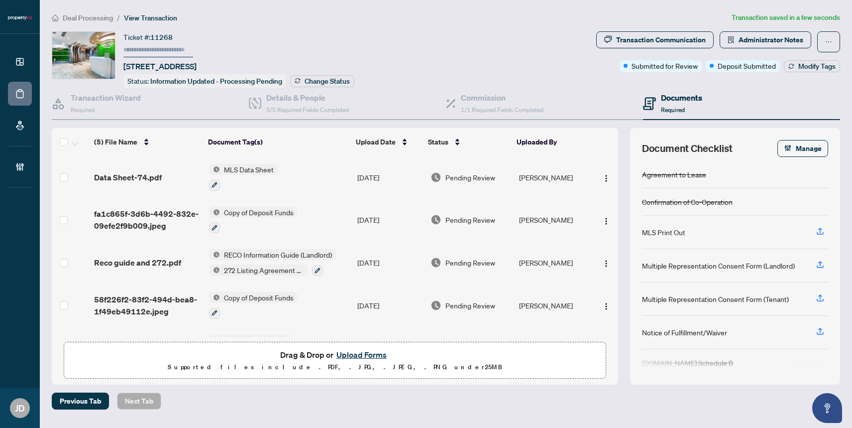
click at [341, 367] on p "Supported files include .PDF, .JPG, .JPEG, .PNG under 25 MB" at bounding box center [335, 367] width 530 height 12
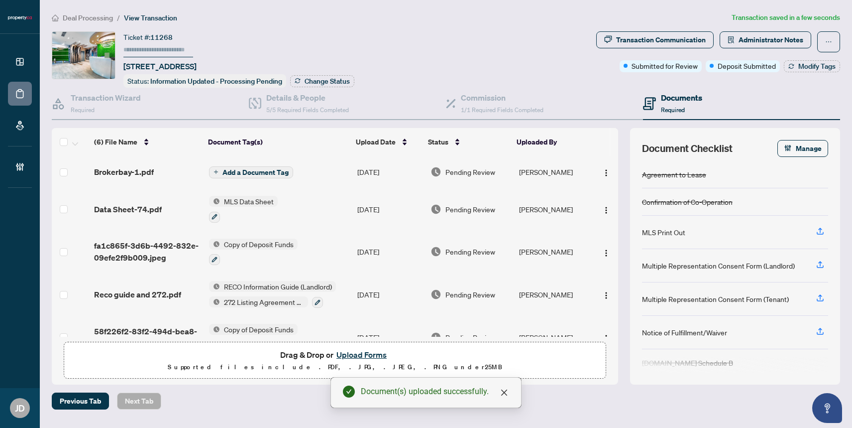
click at [278, 169] on span "Add a Document Tag" at bounding box center [256, 172] width 66 height 7
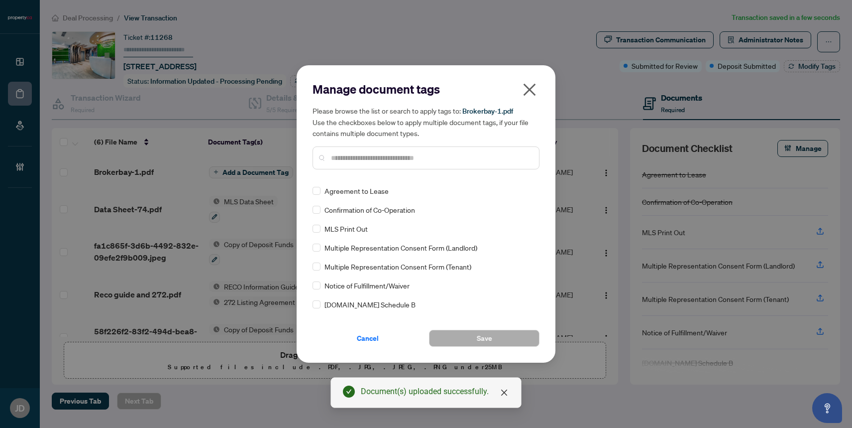
click at [365, 176] on div "Manage document tags Please browse the list or search to apply tags to: Brokerb…" at bounding box center [426, 129] width 227 height 96
click at [369, 160] on input "text" at bounding box center [431, 157] width 200 height 11
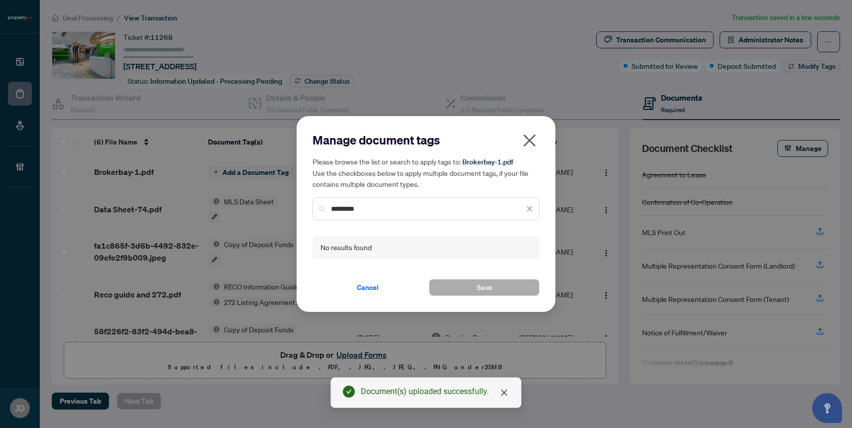
drag, startPoint x: 374, startPoint y: 206, endPoint x: 311, endPoint y: 210, distance: 63.8
click at [311, 210] on div "Manage document tags Please browse the list or search to apply tags to: Brokerb…" at bounding box center [426, 214] width 259 height 196
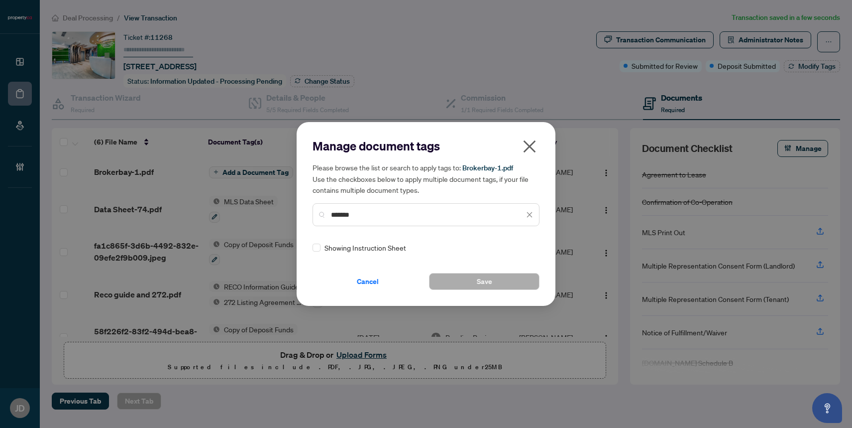
type input "*******"
click at [495, 283] on button "Save" at bounding box center [484, 281] width 111 height 17
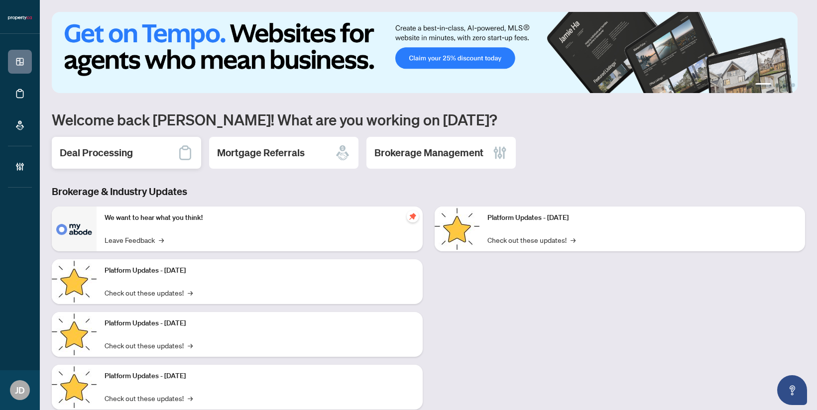
click at [101, 143] on div "Deal Processing" at bounding box center [126, 153] width 149 height 32
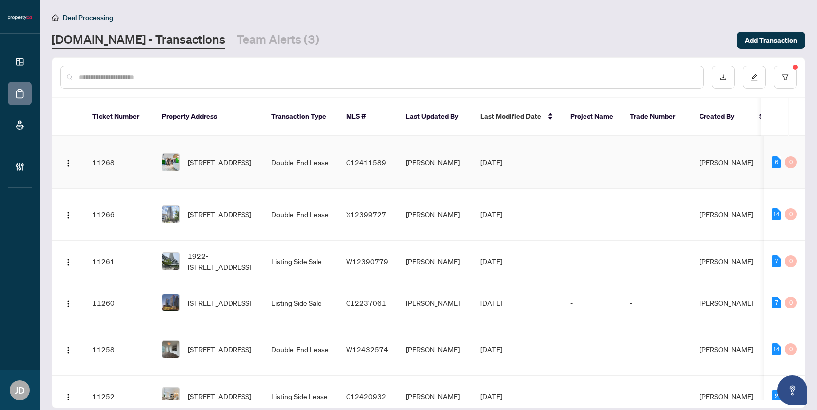
click at [469, 161] on td "[PERSON_NAME]" at bounding box center [435, 162] width 75 height 52
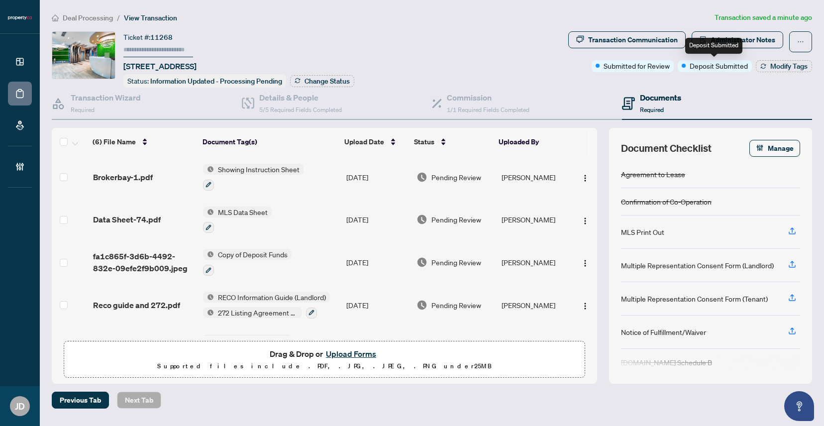
click at [730, 42] on div "Deposit Submitted" at bounding box center [713, 46] width 57 height 16
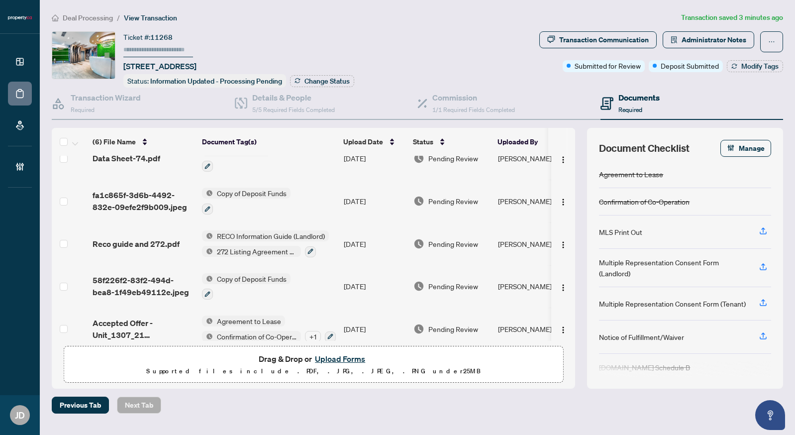
scroll to position [73, 0]
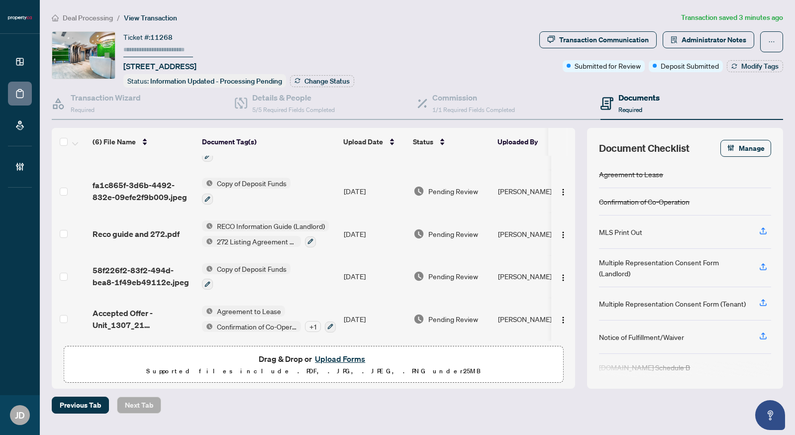
click at [311, 323] on div "+ 1" at bounding box center [313, 326] width 16 height 11
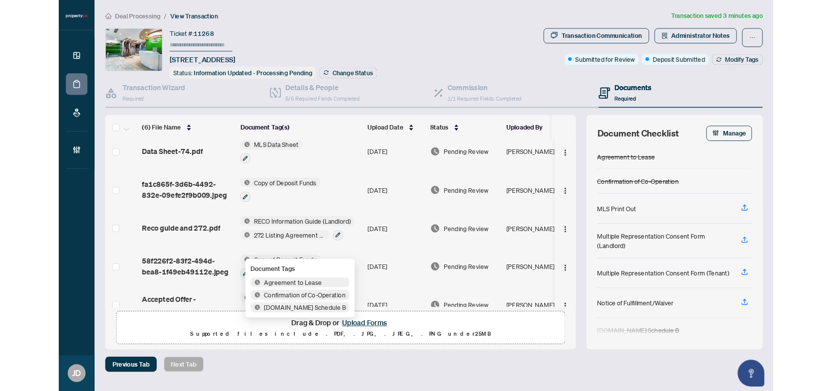
scroll to position [0, 0]
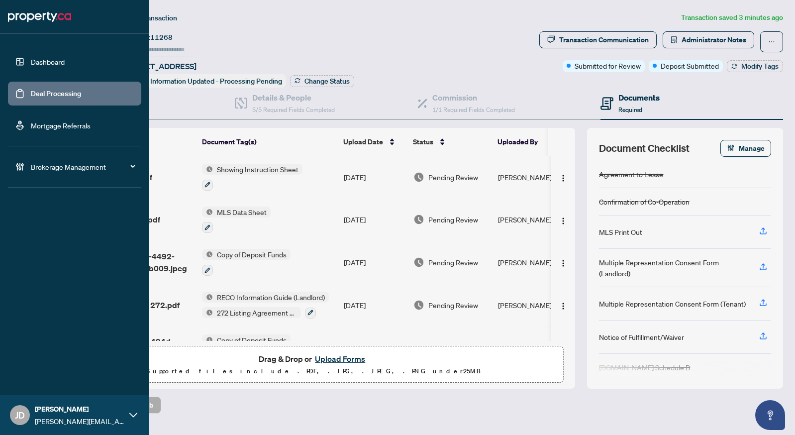
click at [43, 98] on link "Deal Processing" at bounding box center [56, 93] width 50 height 9
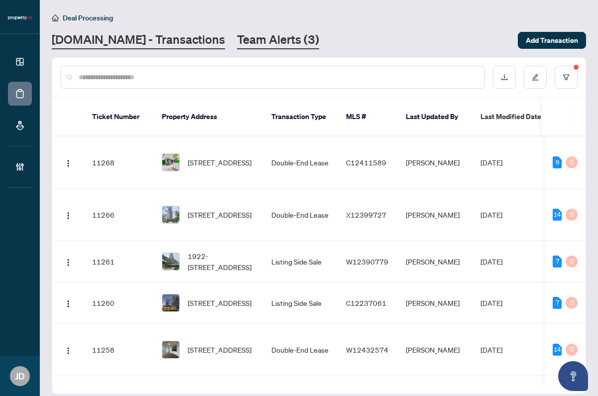
click at [237, 32] on link "Team Alerts (3)" at bounding box center [278, 40] width 82 height 18
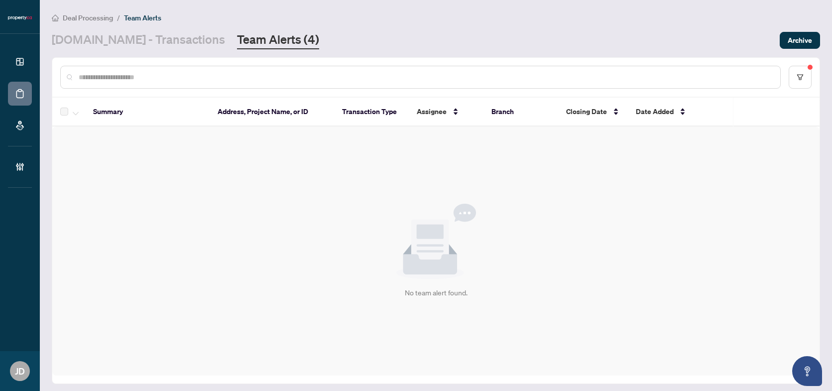
click at [237, 38] on link "Team Alerts (4)" at bounding box center [278, 40] width 82 height 18
click at [790, 71] on button "button" at bounding box center [800, 77] width 23 height 23
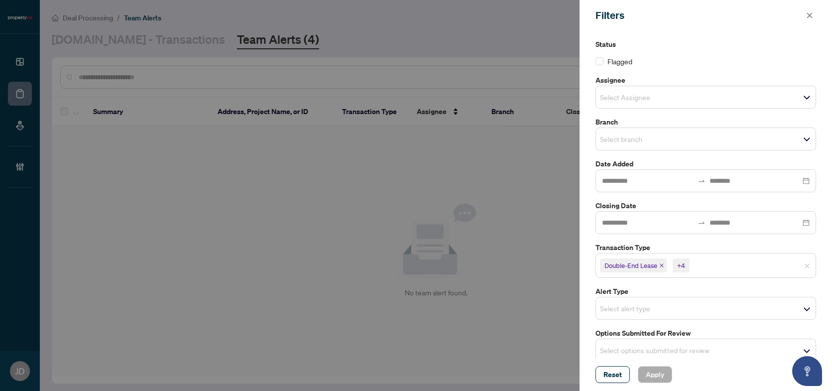
scroll to position [0, 0]
click at [344, 92] on div at bounding box center [416, 195] width 832 height 391
click at [809, 14] on icon "close" at bounding box center [809, 15] width 7 height 7
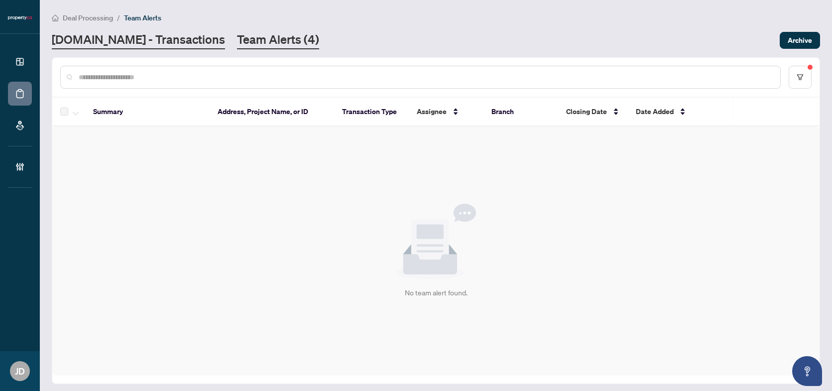
click at [173, 39] on link "[DOMAIN_NAME] - Transactions" at bounding box center [138, 40] width 173 height 18
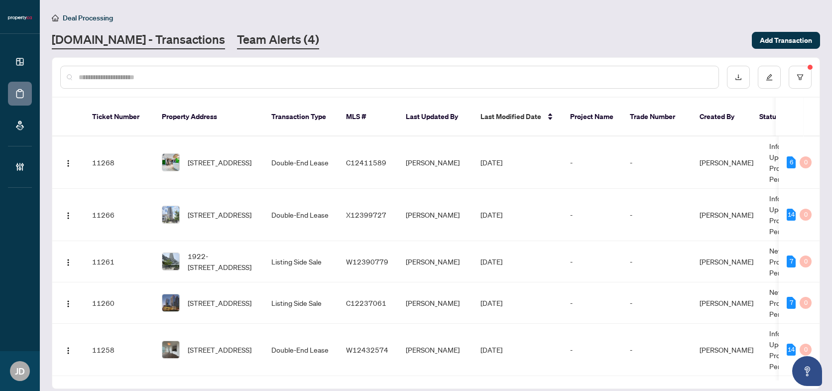
click at [237, 37] on link "Team Alerts (4)" at bounding box center [278, 40] width 82 height 18
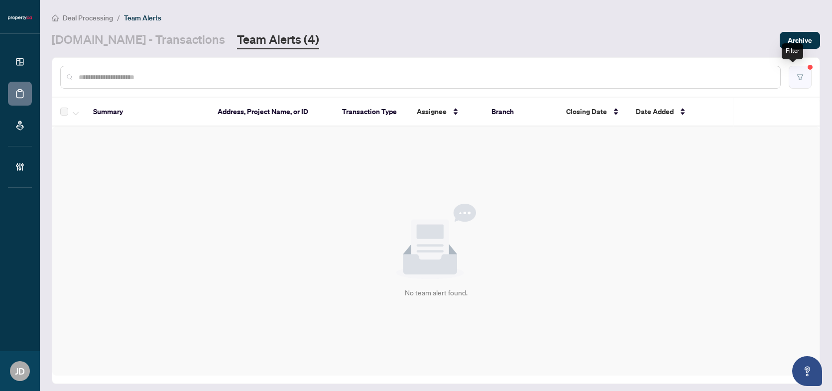
click at [799, 81] on button "button" at bounding box center [800, 77] width 23 height 23
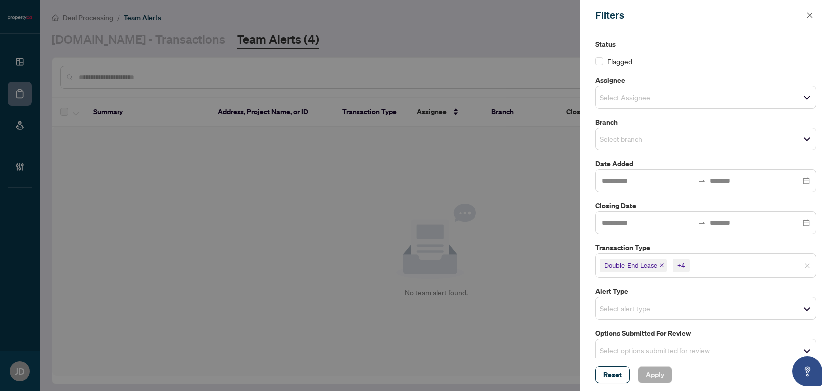
click at [241, 229] on div at bounding box center [416, 195] width 832 height 391
click at [813, 16] on button "button" at bounding box center [809, 15] width 13 height 12
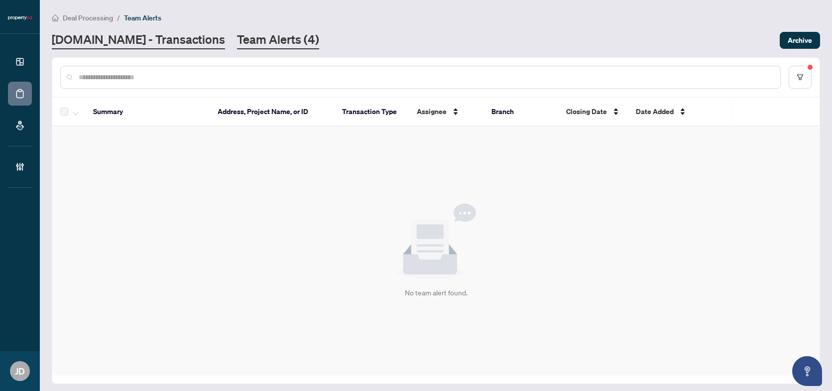
click at [135, 45] on link "[DOMAIN_NAME] - Transactions" at bounding box center [138, 40] width 173 height 18
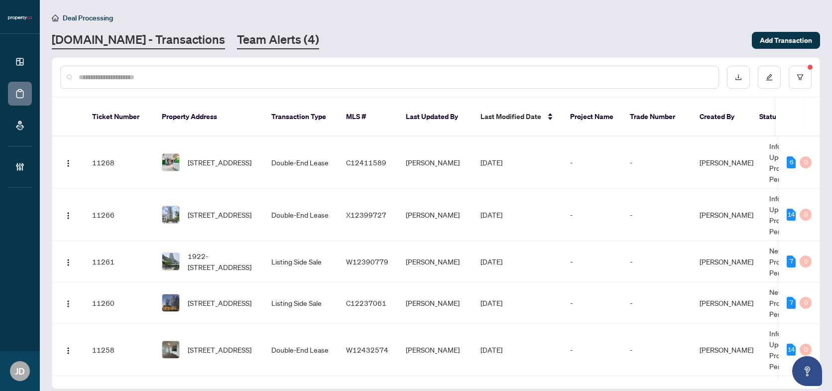
click at [257, 37] on link "Team Alerts (4)" at bounding box center [278, 40] width 82 height 18
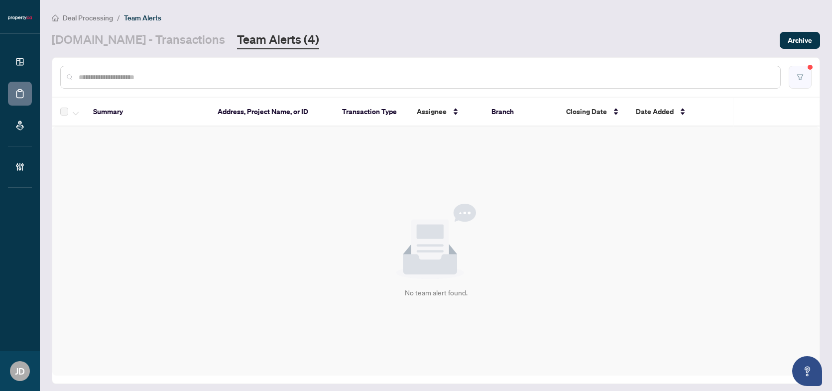
click at [796, 74] on icon "filter" at bounding box center [799, 77] width 7 height 7
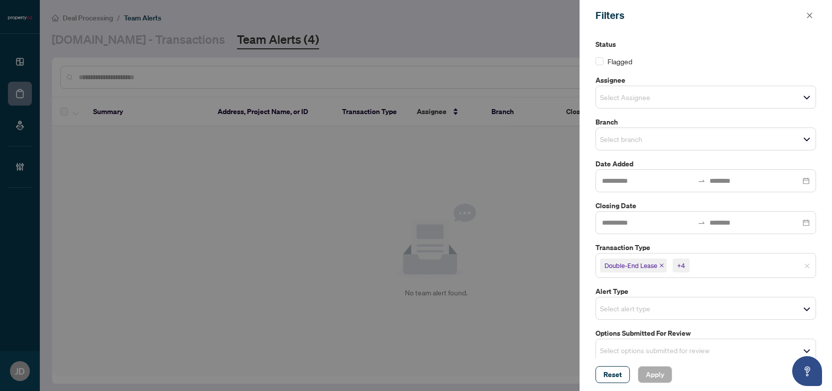
click at [79, 42] on div at bounding box center [416, 195] width 832 height 391
click at [108, 37] on div at bounding box center [416, 195] width 832 height 391
click at [808, 15] on icon "close" at bounding box center [809, 15] width 7 height 7
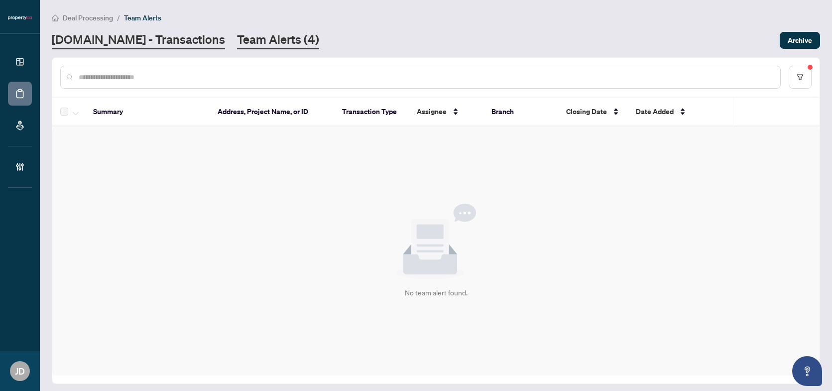
click at [131, 43] on link "[DOMAIN_NAME] - Transactions" at bounding box center [138, 40] width 173 height 18
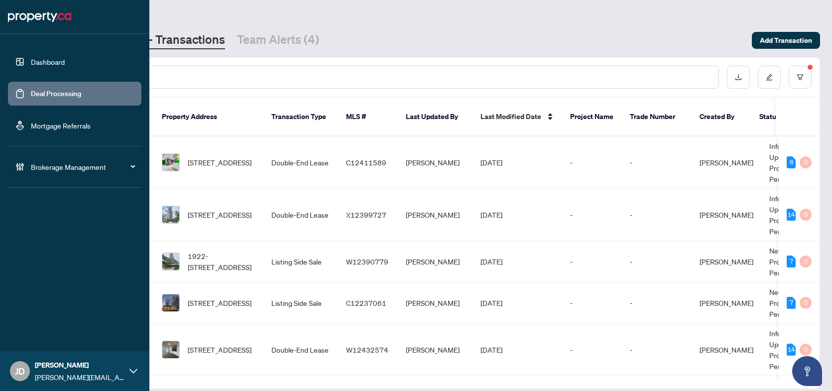
click at [49, 65] on link "Dashboard" at bounding box center [48, 61] width 34 height 9
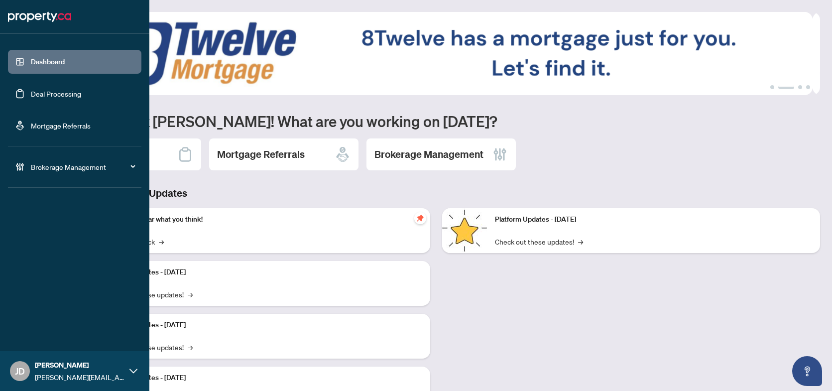
click at [132, 167] on icon at bounding box center [129, 167] width 5 height 0
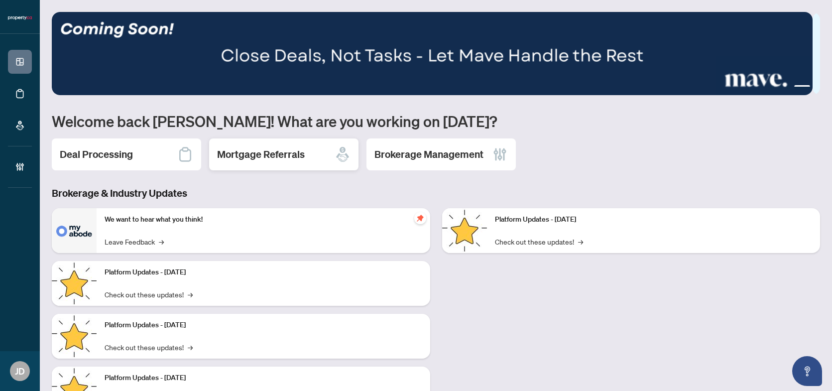
click at [279, 157] on h2 "Mortgage Referrals" at bounding box center [261, 154] width 88 height 14
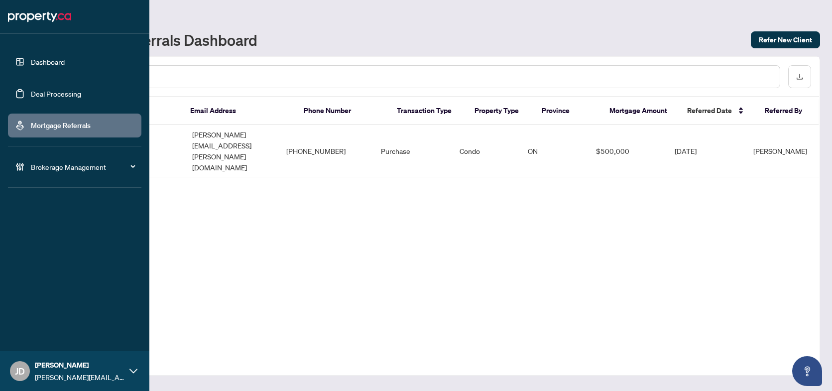
click at [67, 98] on link "Deal Processing" at bounding box center [56, 93] width 50 height 9
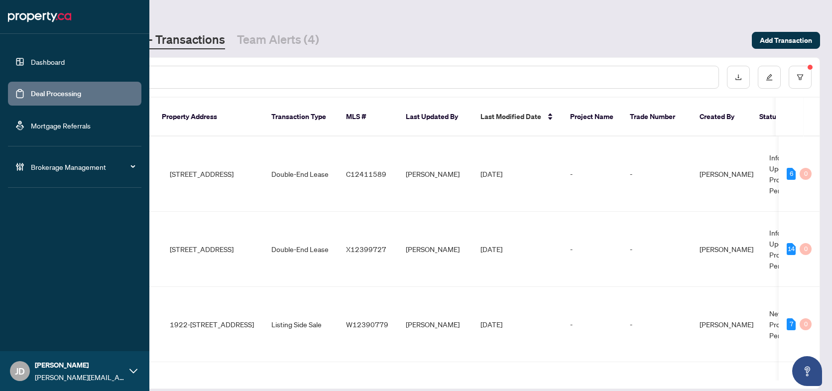
click at [54, 60] on link "Dashboard" at bounding box center [48, 61] width 34 height 9
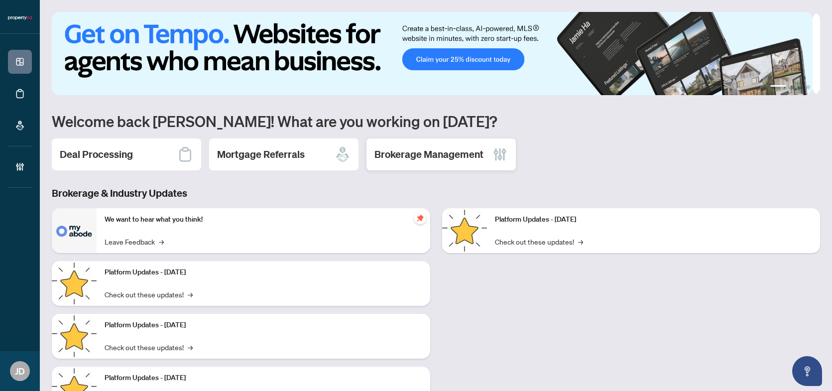
click at [408, 150] on h2 "Brokerage Management" at bounding box center [428, 154] width 109 height 14
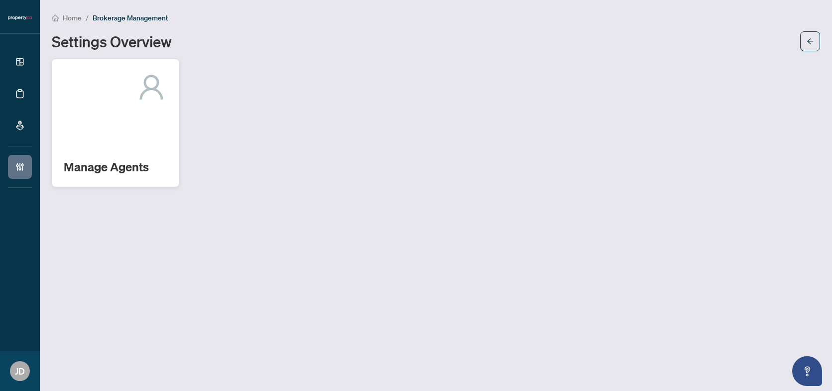
click at [128, 128] on div "Manage Agents" at bounding box center [115, 122] width 127 height 127
